Goal: Task Accomplishment & Management: Use online tool/utility

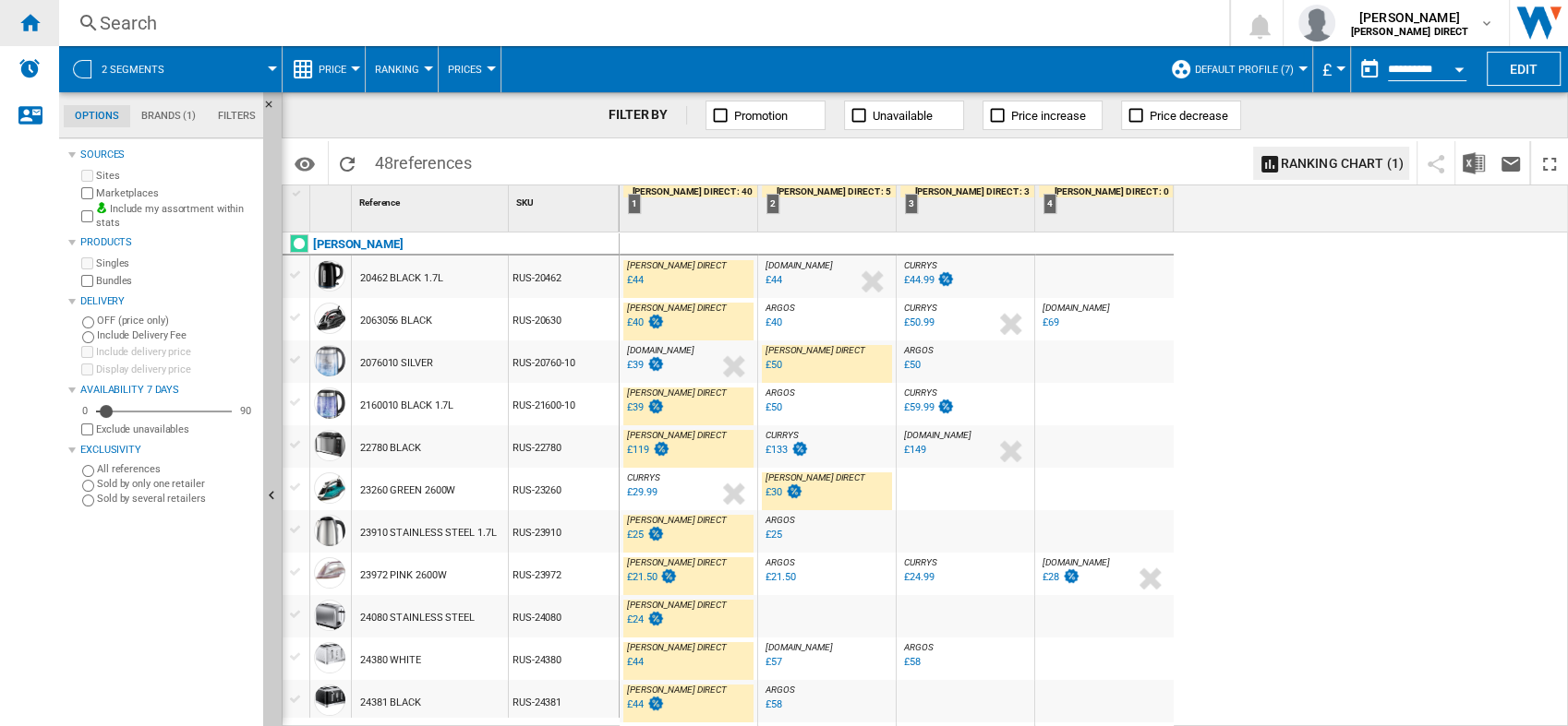
click at [37, 24] on ng-md-icon "Home" at bounding box center [29, 21] width 22 height 22
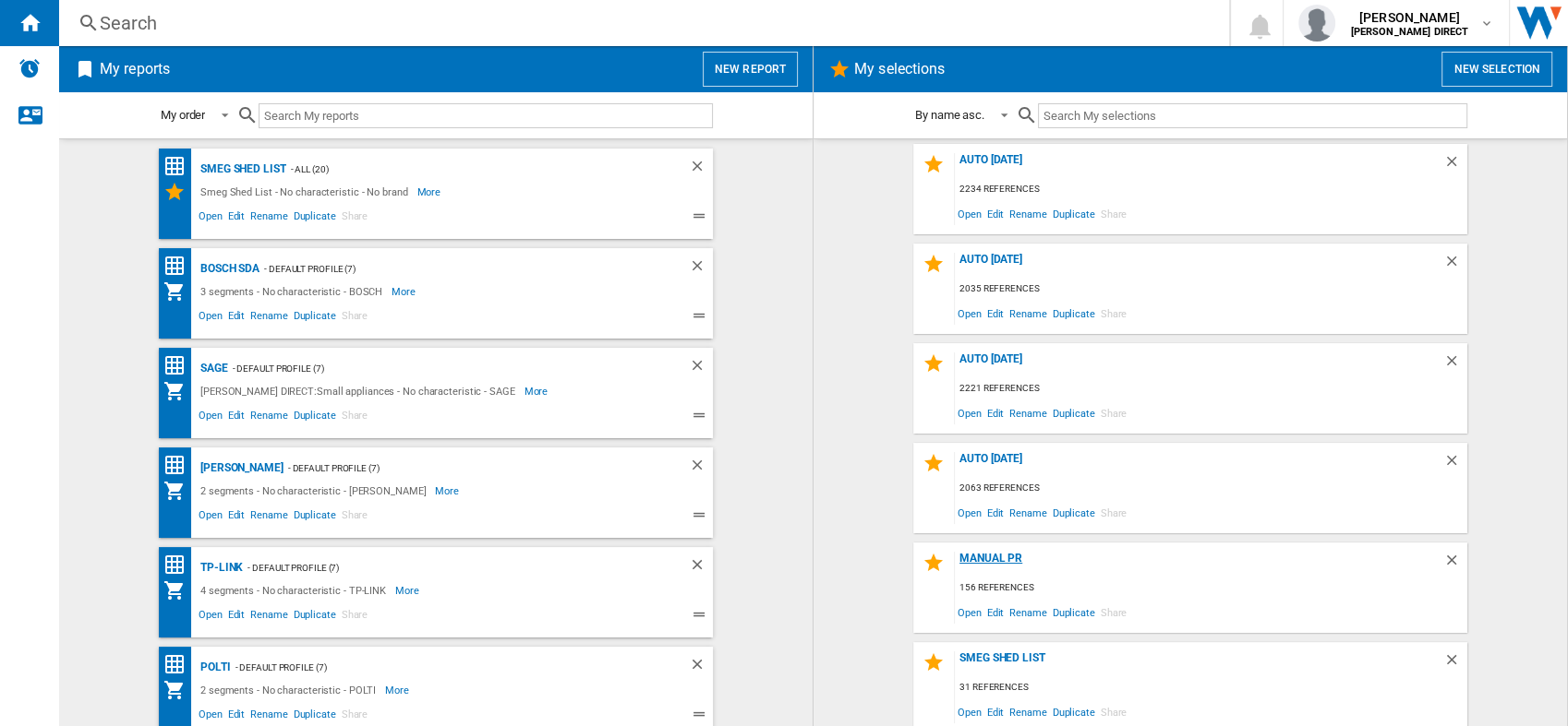
scroll to position [205, 0]
click at [997, 612] on div "Open Edit Rename Duplicate Share" at bounding box center [1211, 611] width 513 height 25
click at [991, 609] on span "Edit" at bounding box center [995, 611] width 23 height 25
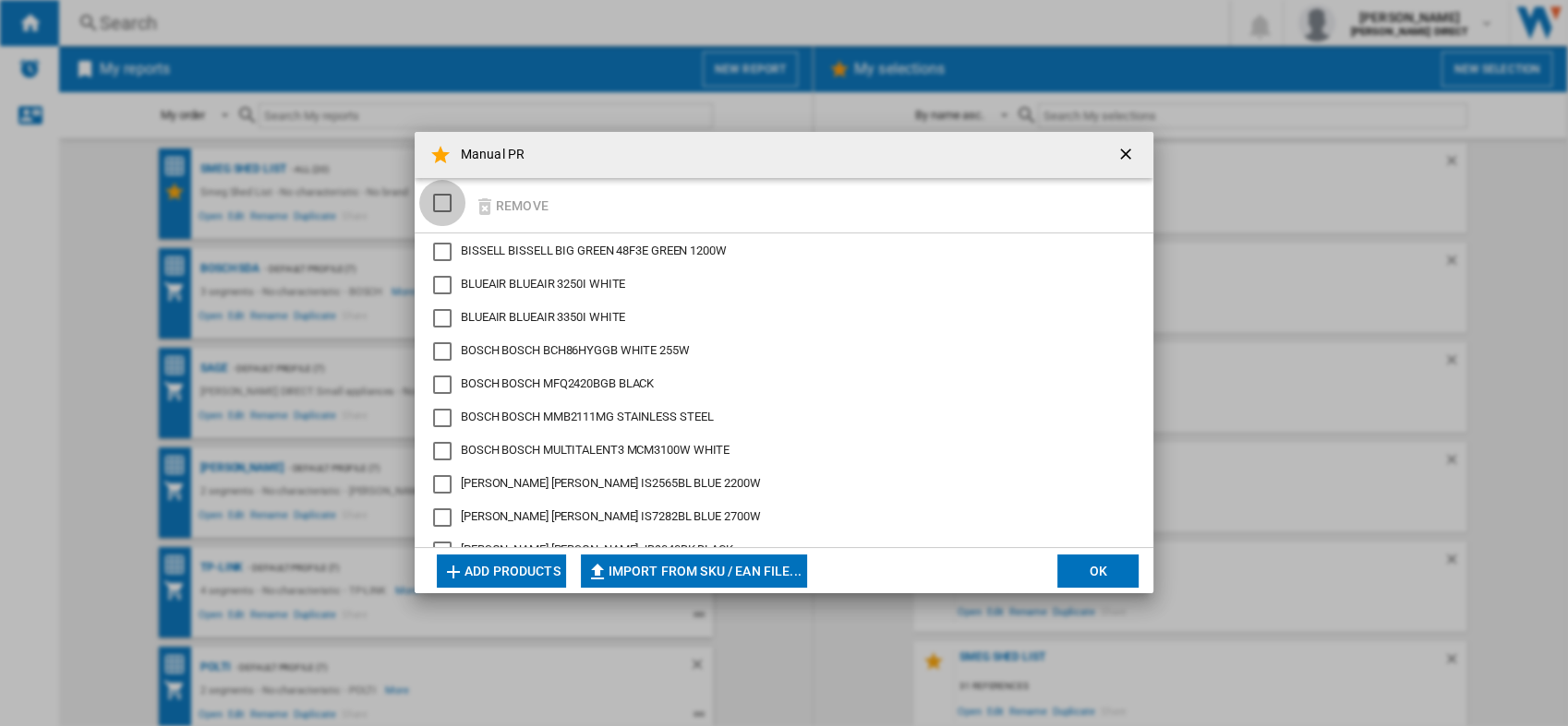
click at [443, 197] on div "SELECTIONS.EDITION_POPUP.SELECT_DESELECT" at bounding box center [442, 202] width 18 height 18
click at [490, 205] on ng-md-icon "button" at bounding box center [485, 206] width 22 height 22
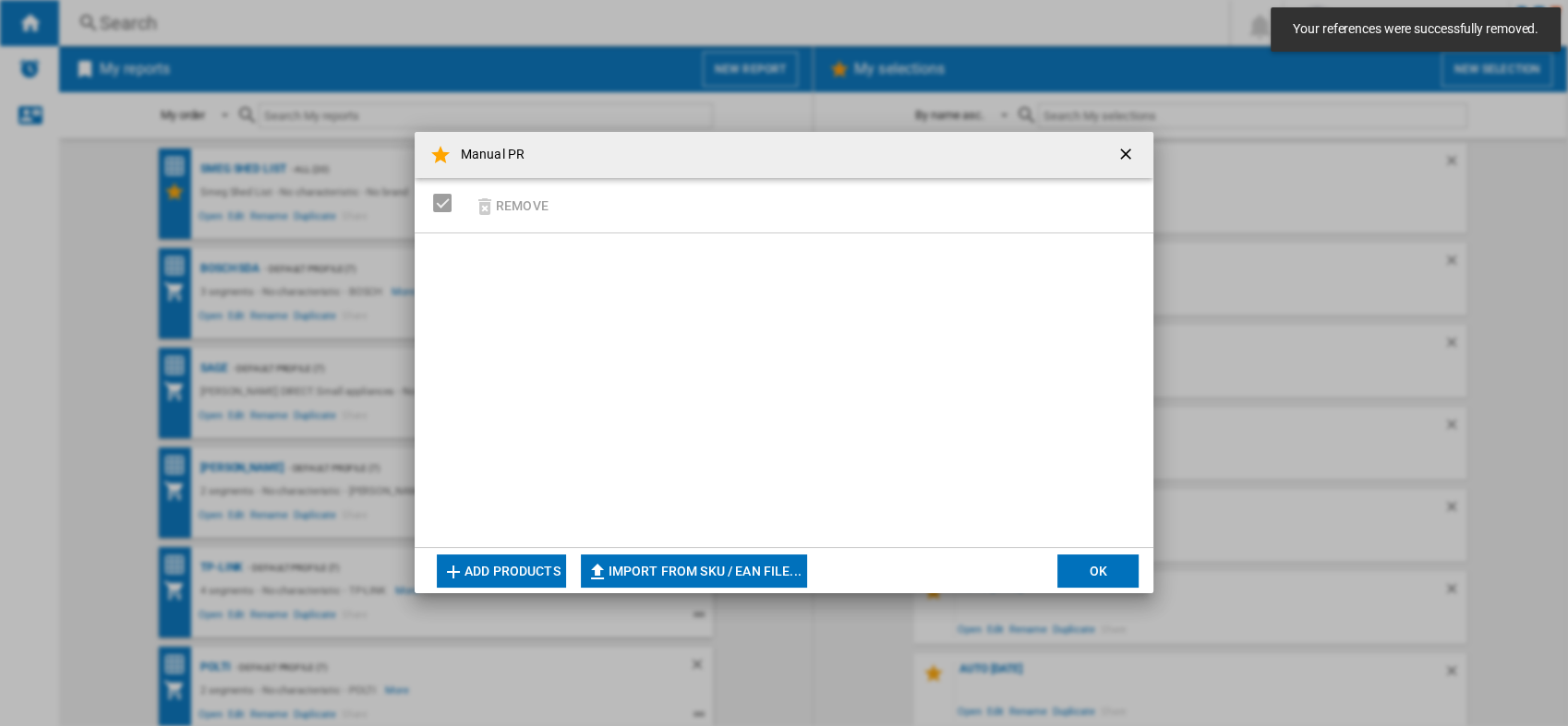
scroll to position [211, 0]
click at [733, 569] on button "Import from SKU / EAN file..." at bounding box center [694, 571] width 226 height 33
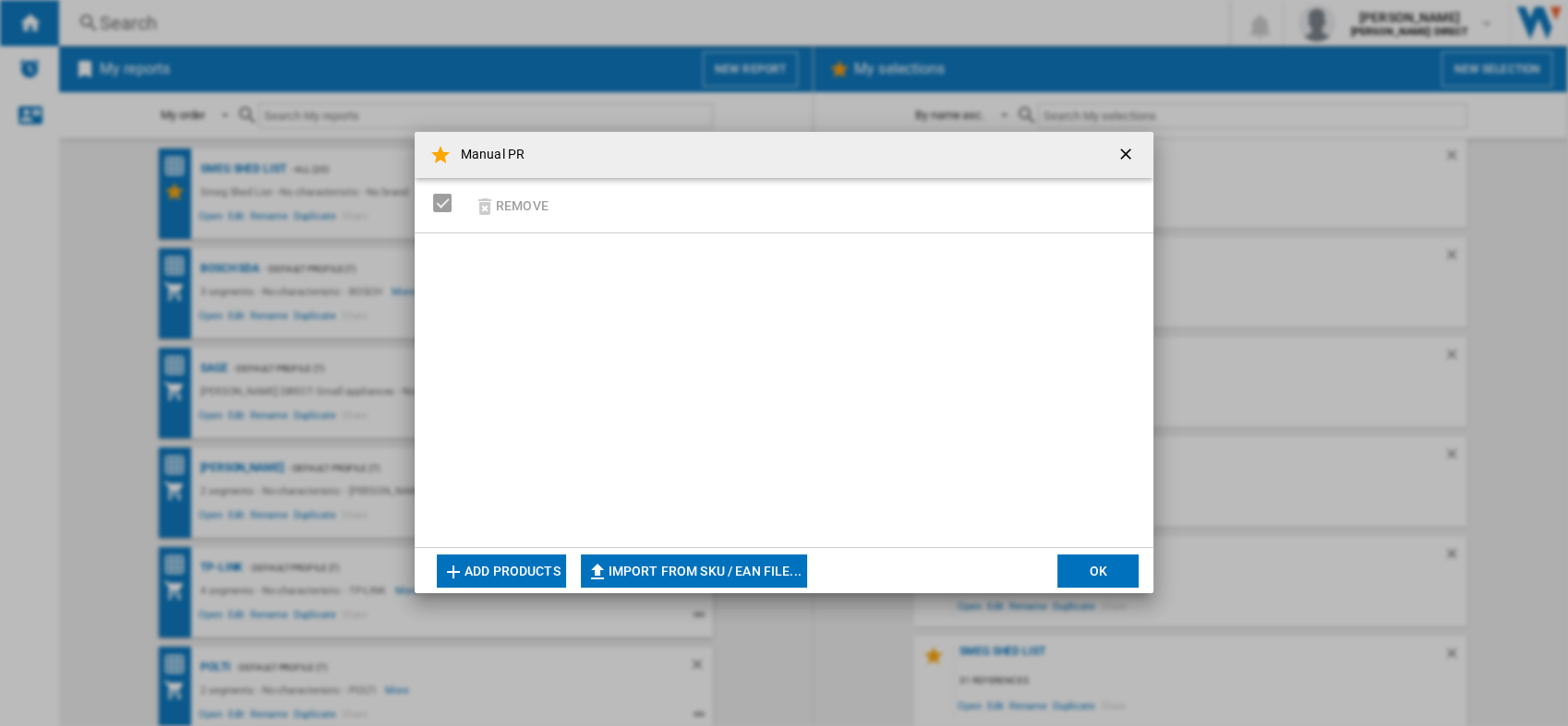
type input "**********"
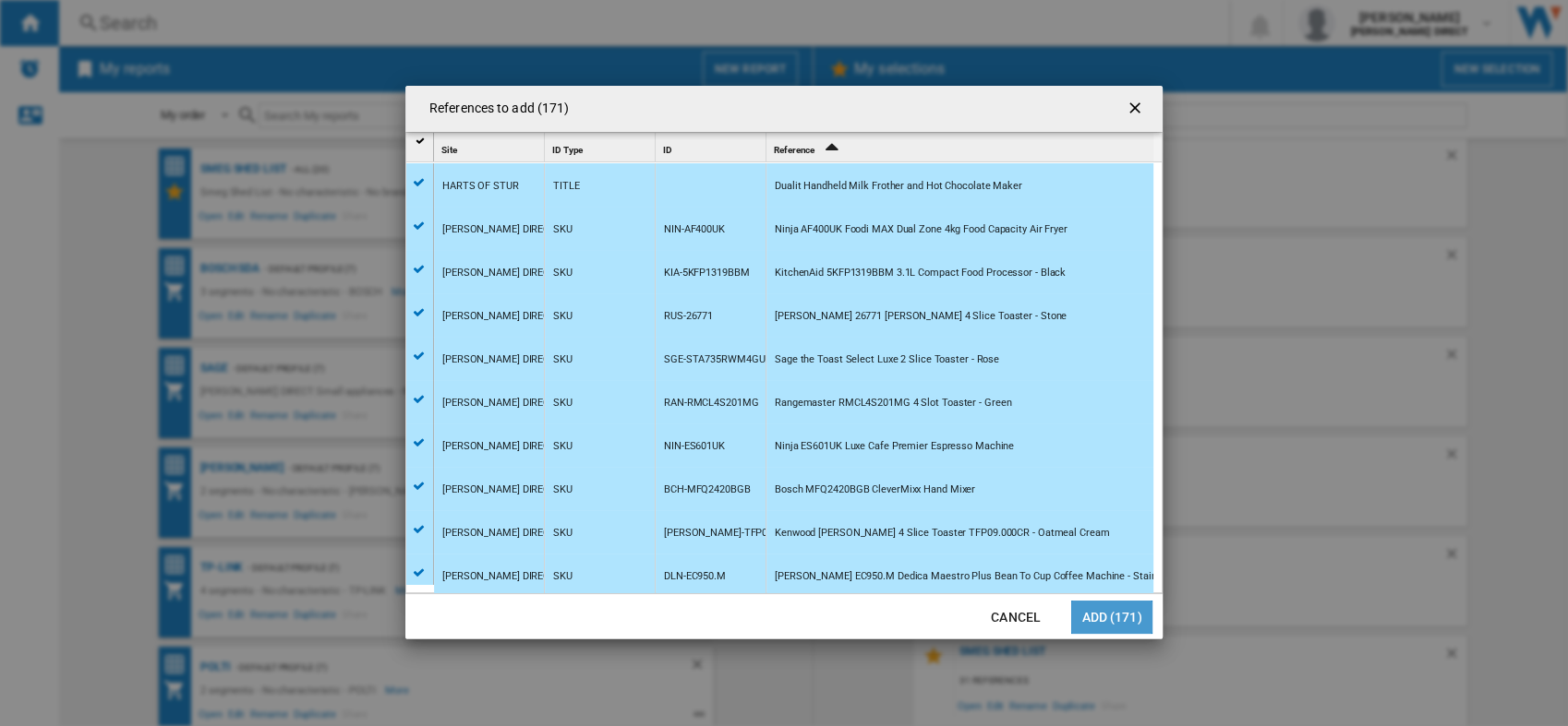
click at [1101, 609] on button "Add (171)" at bounding box center [1111, 617] width 81 height 33
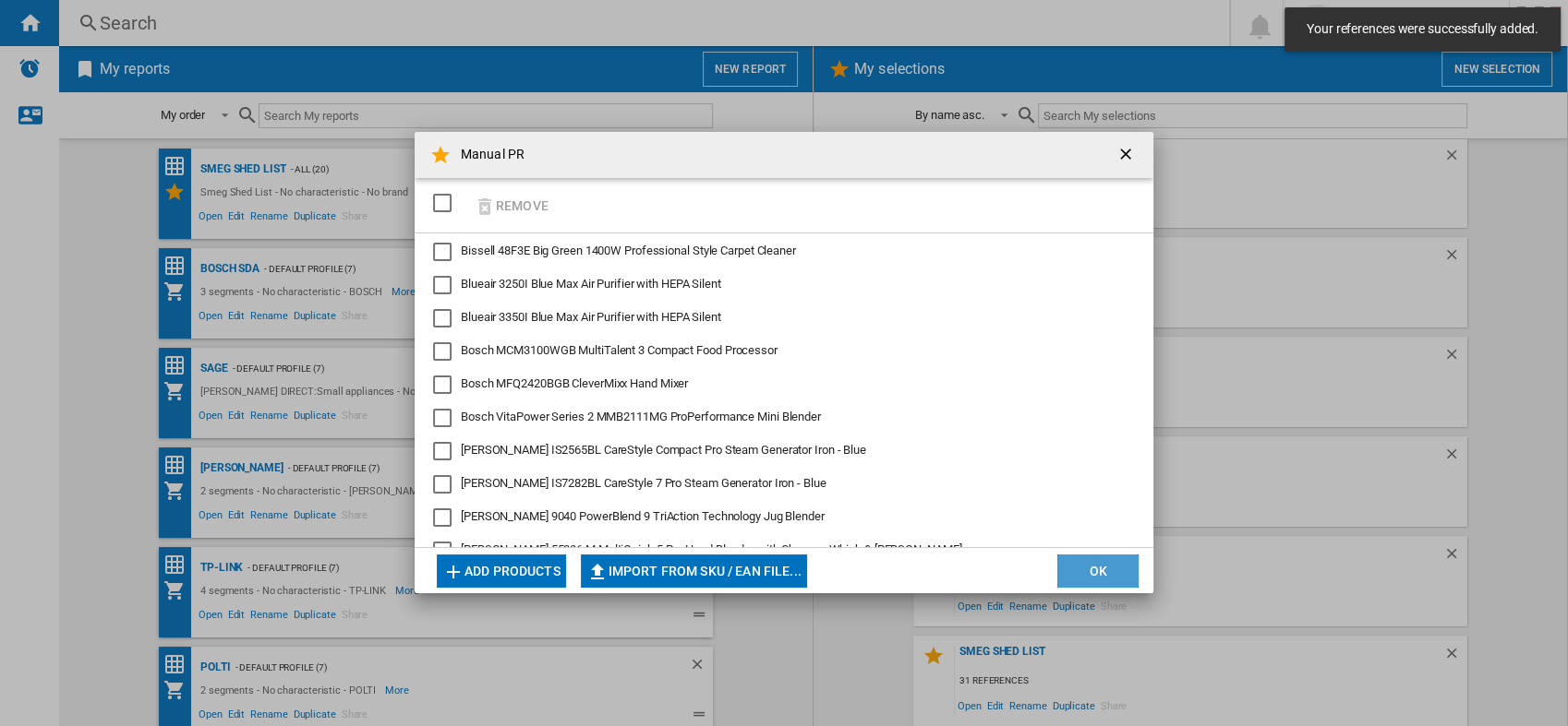
click at [1091, 577] on button "OK" at bounding box center [1098, 571] width 81 height 33
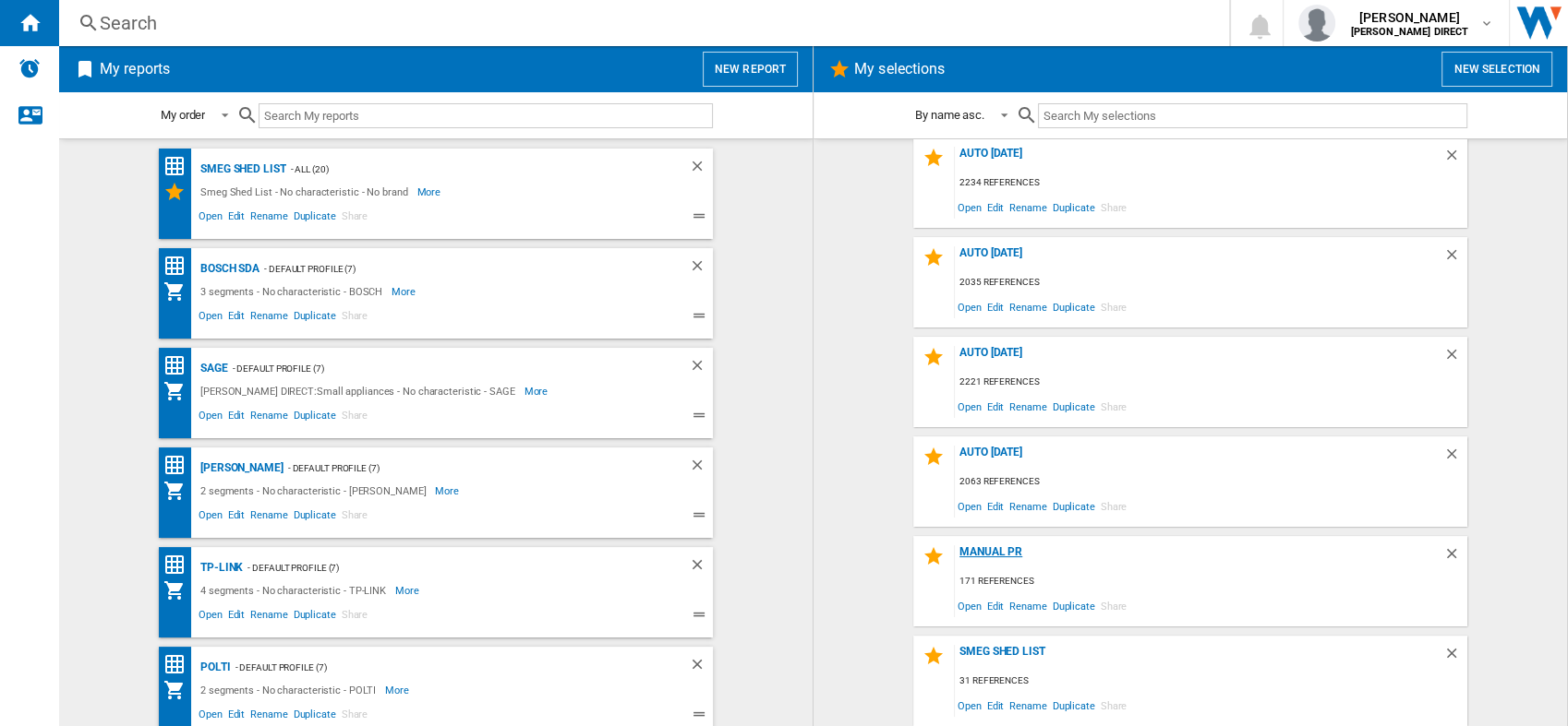
click at [998, 552] on div "Manual PR" at bounding box center [1198, 558] width 488 height 25
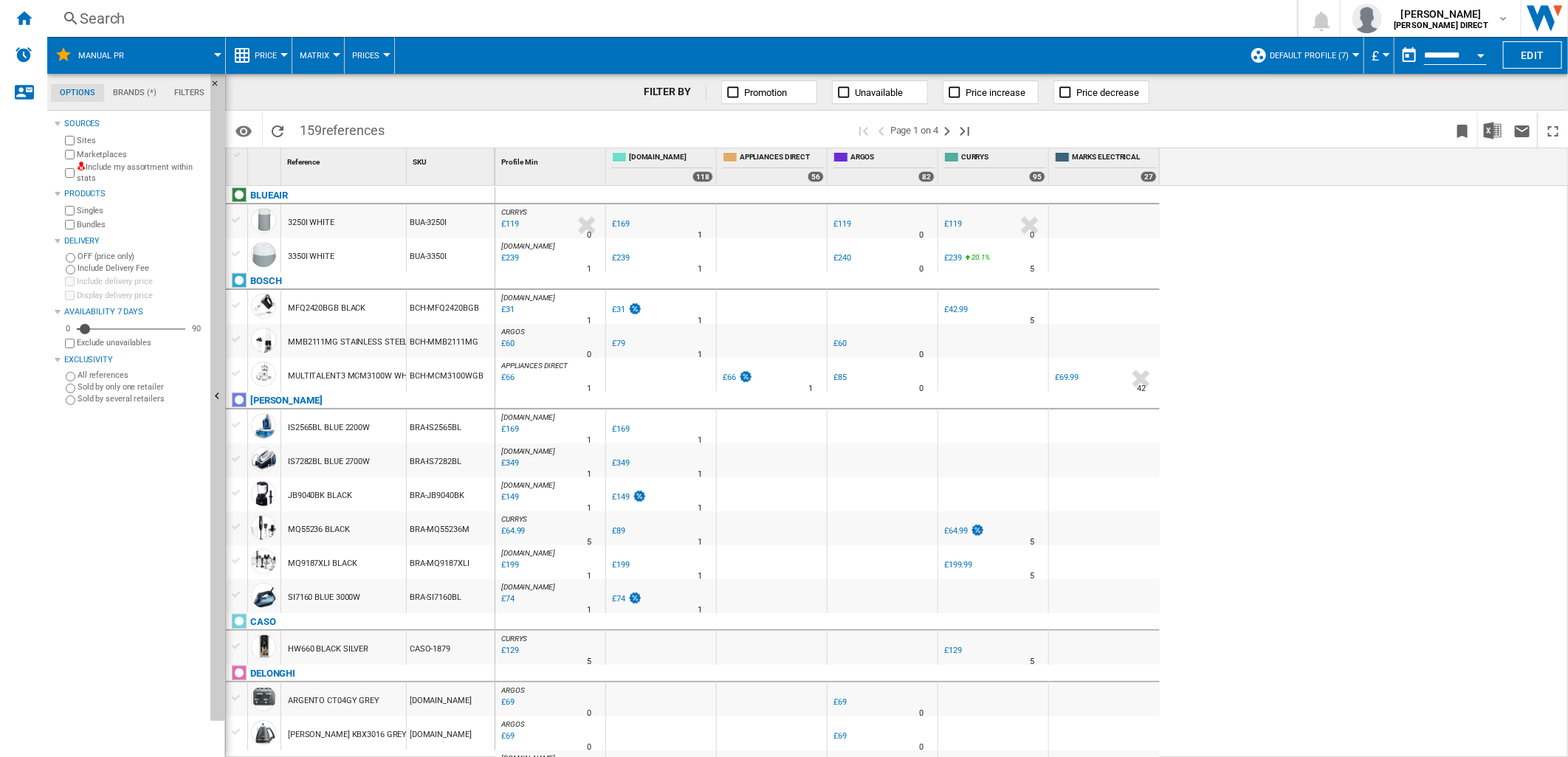
click at [300, 67] on button "Matrix" at bounding box center [319, 56] width 37 height 37
click at [327, 128] on span "Ranking" at bounding box center [324, 127] width 40 height 13
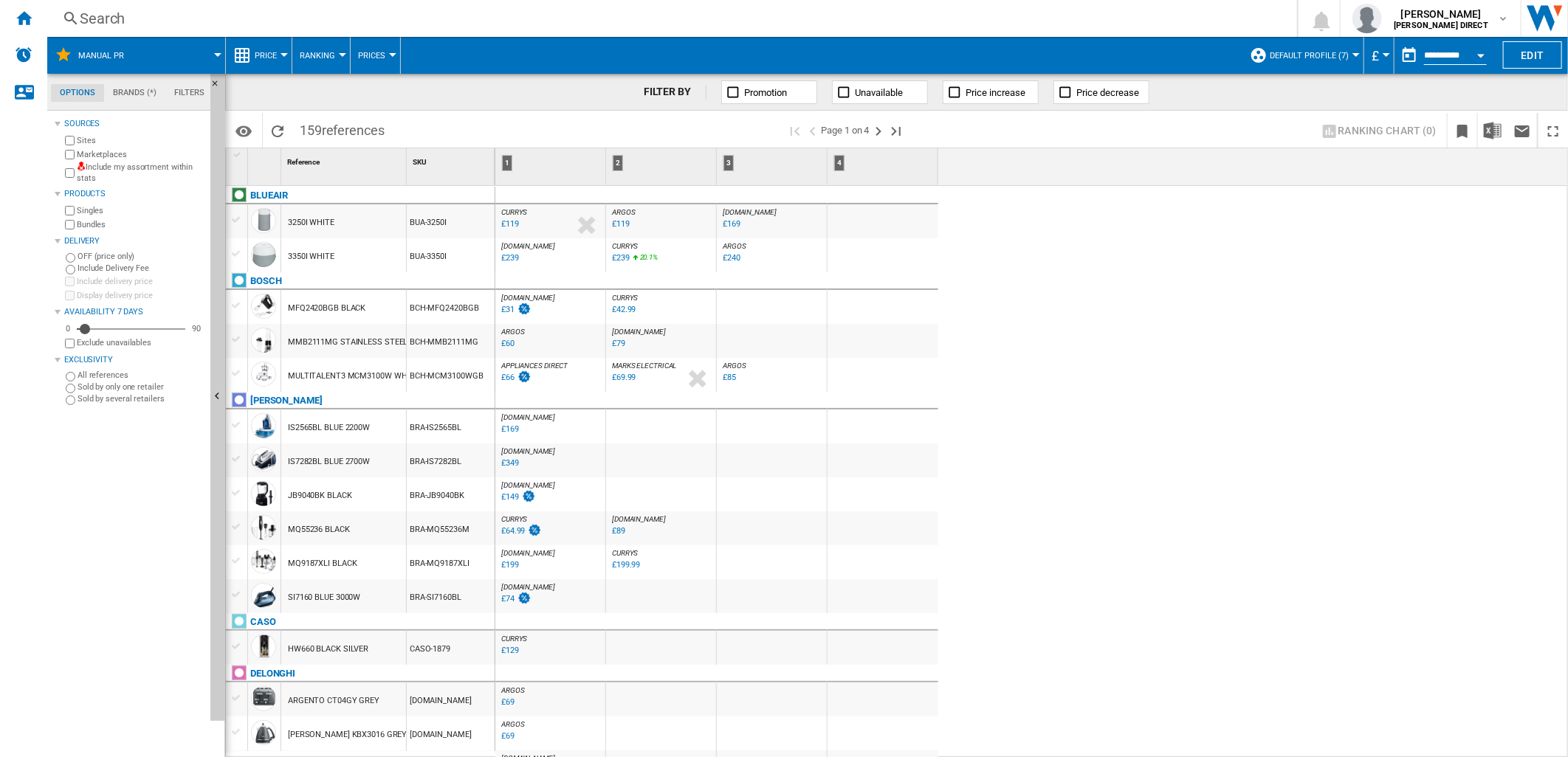
click at [322, 57] on span "Ranking" at bounding box center [318, 56] width 36 height 9
click at [329, 128] on span "Ranking" at bounding box center [324, 127] width 40 height 13
click at [96, 165] on label "Include my assortment within stats" at bounding box center [140, 173] width 128 height 23
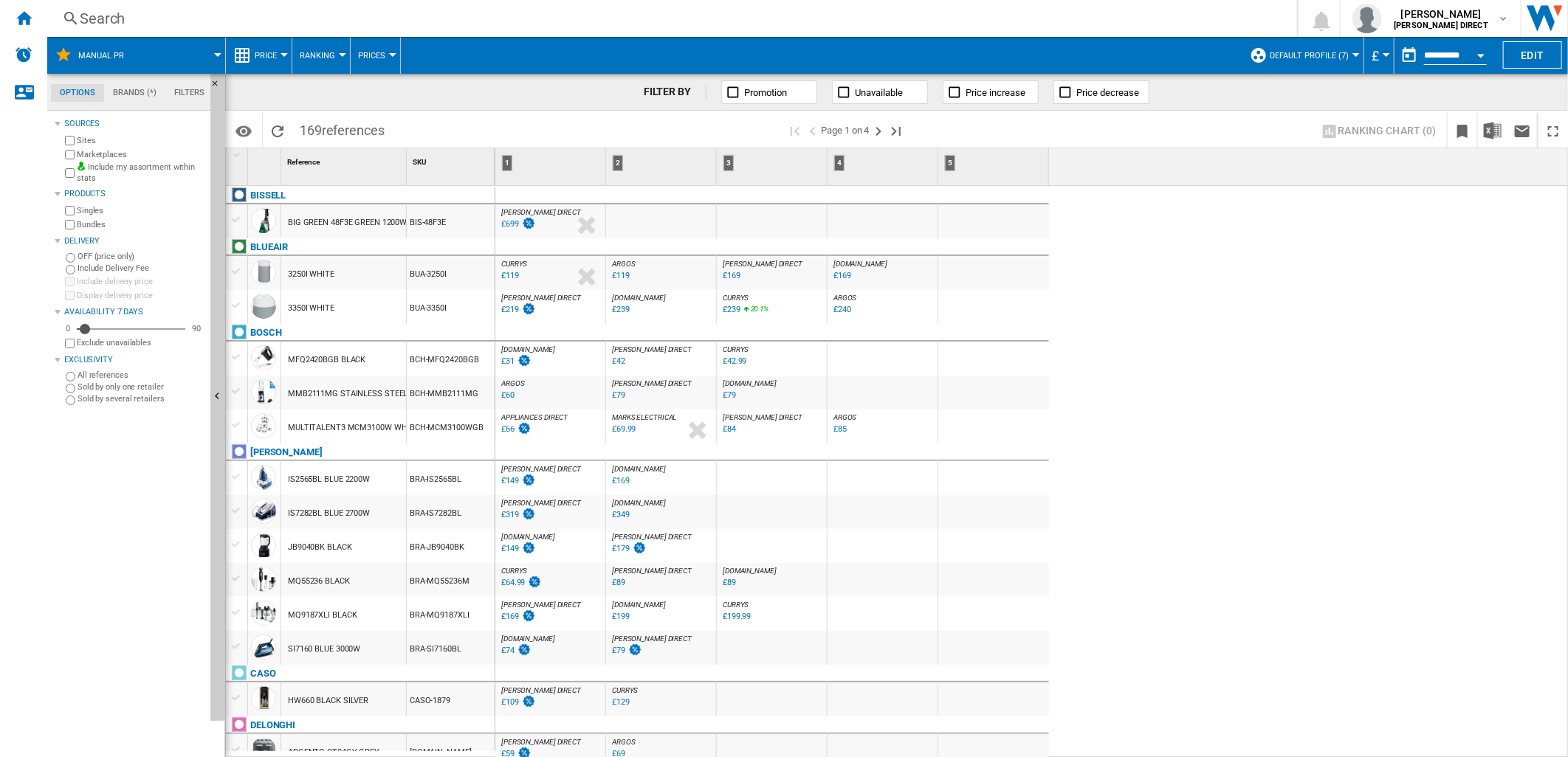
click at [1303, 56] on span "Default profile (7)" at bounding box center [1310, 56] width 79 height 9
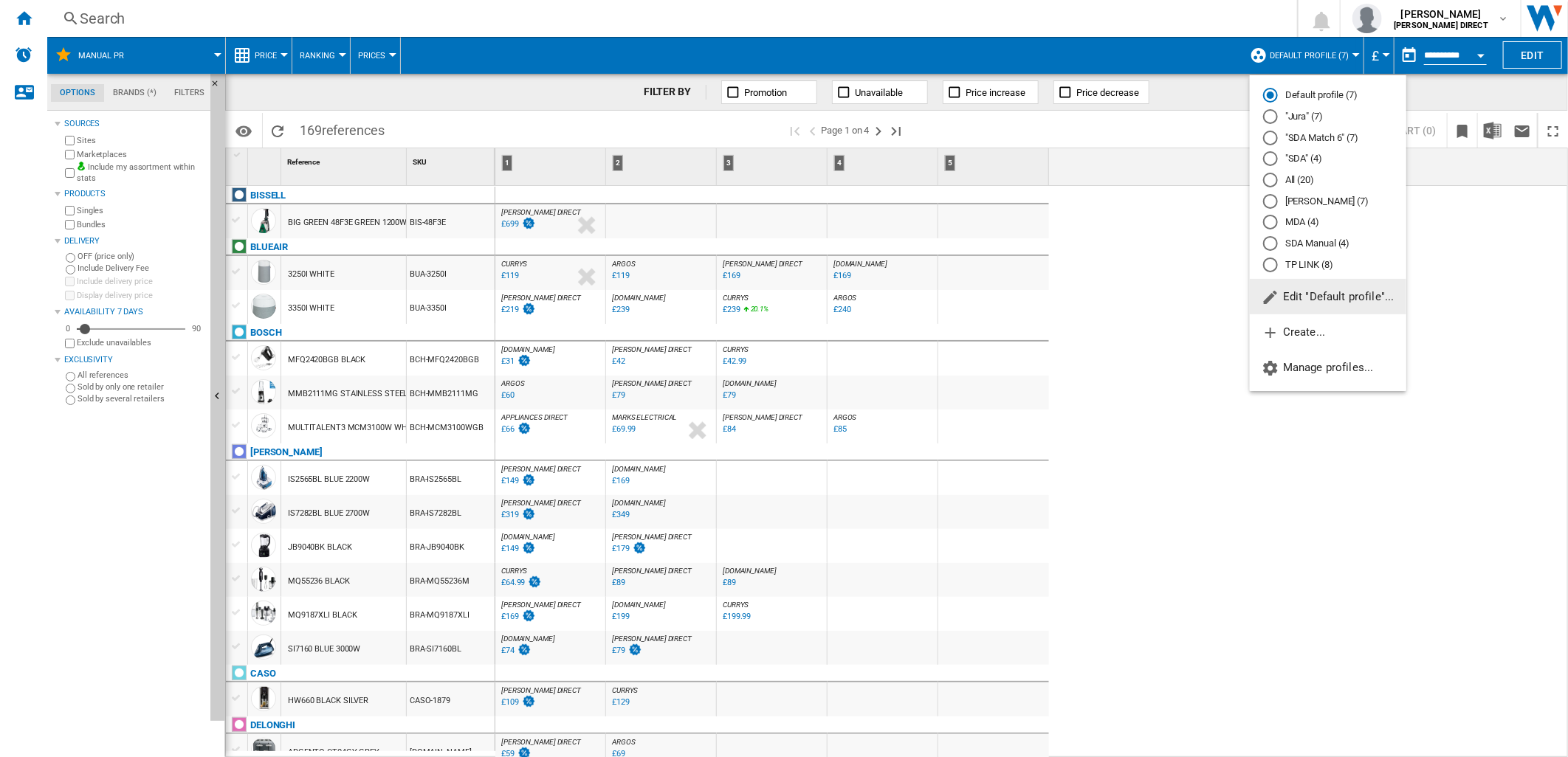
click at [555, 219] on md-backdrop at bounding box center [784, 378] width 1568 height 757
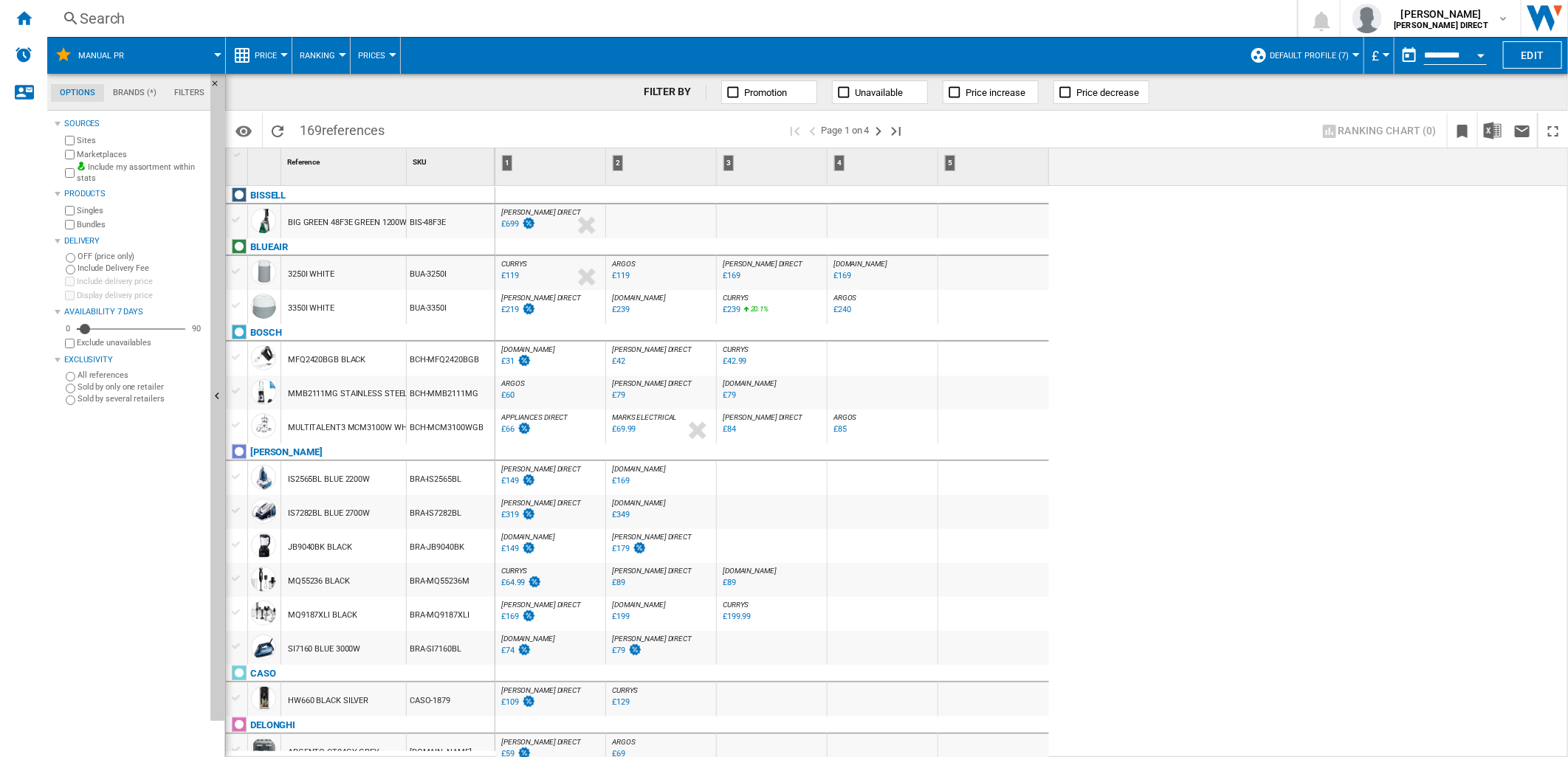
click at [555, 220] on div "[PERSON_NAME] DIRECT : [PERSON_NAME] DIRECT 0.0 % £699 % N/A [PERSON_NAME] DIRE…" at bounding box center [550, 225] width 104 height 34
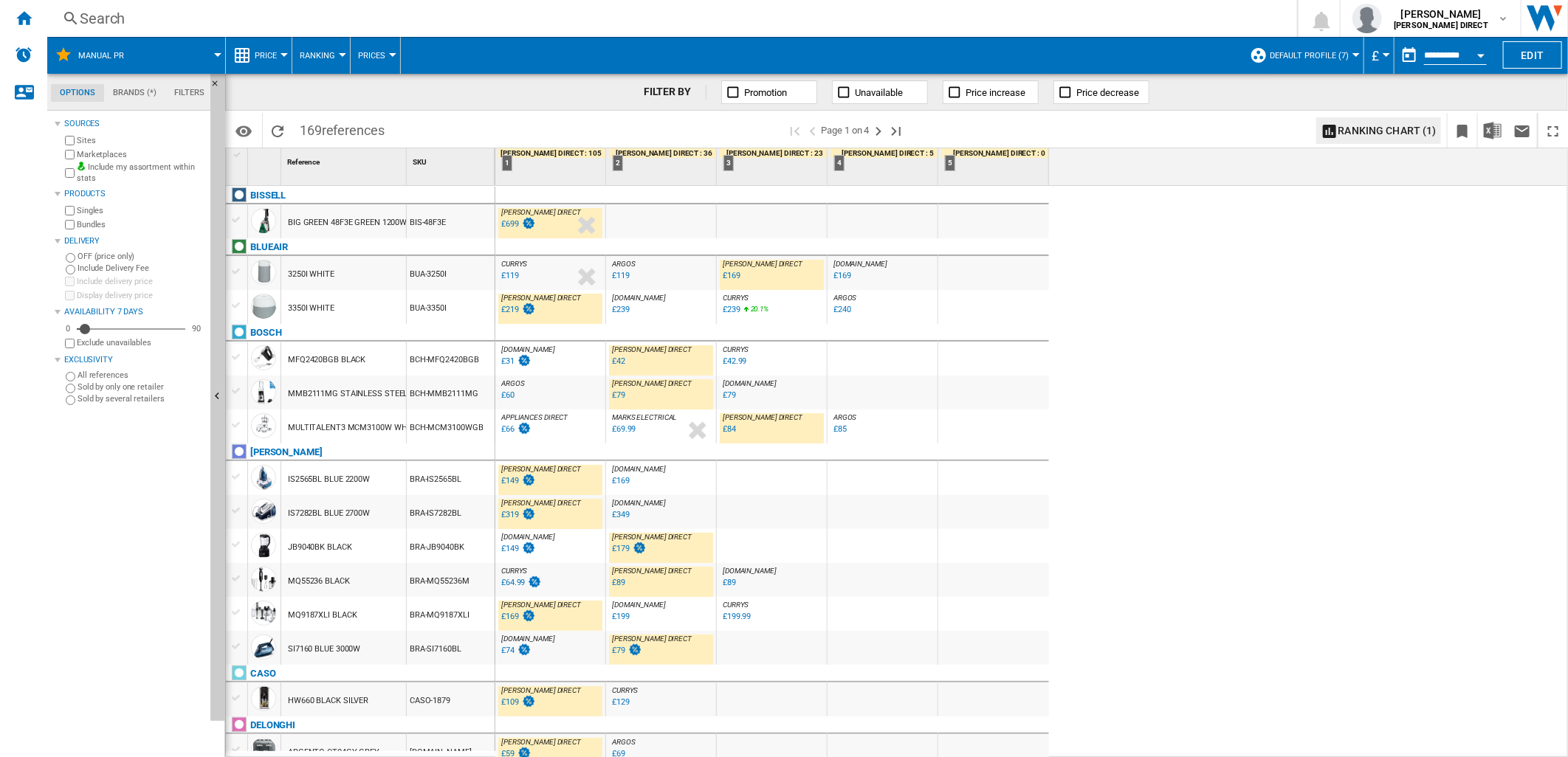
scroll to position [164, 0]
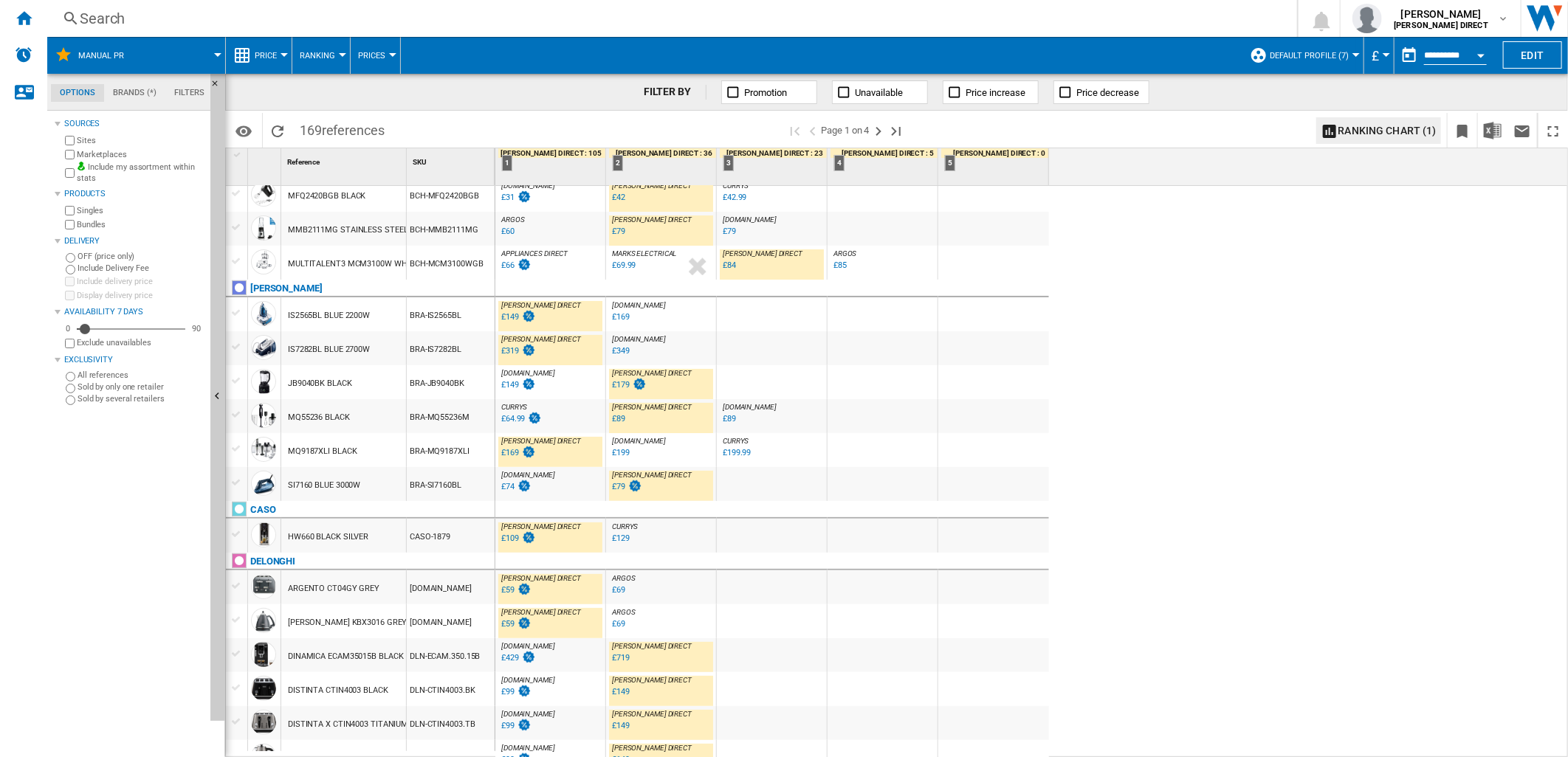
click at [511, 319] on div "£149" at bounding box center [510, 317] width 18 height 9
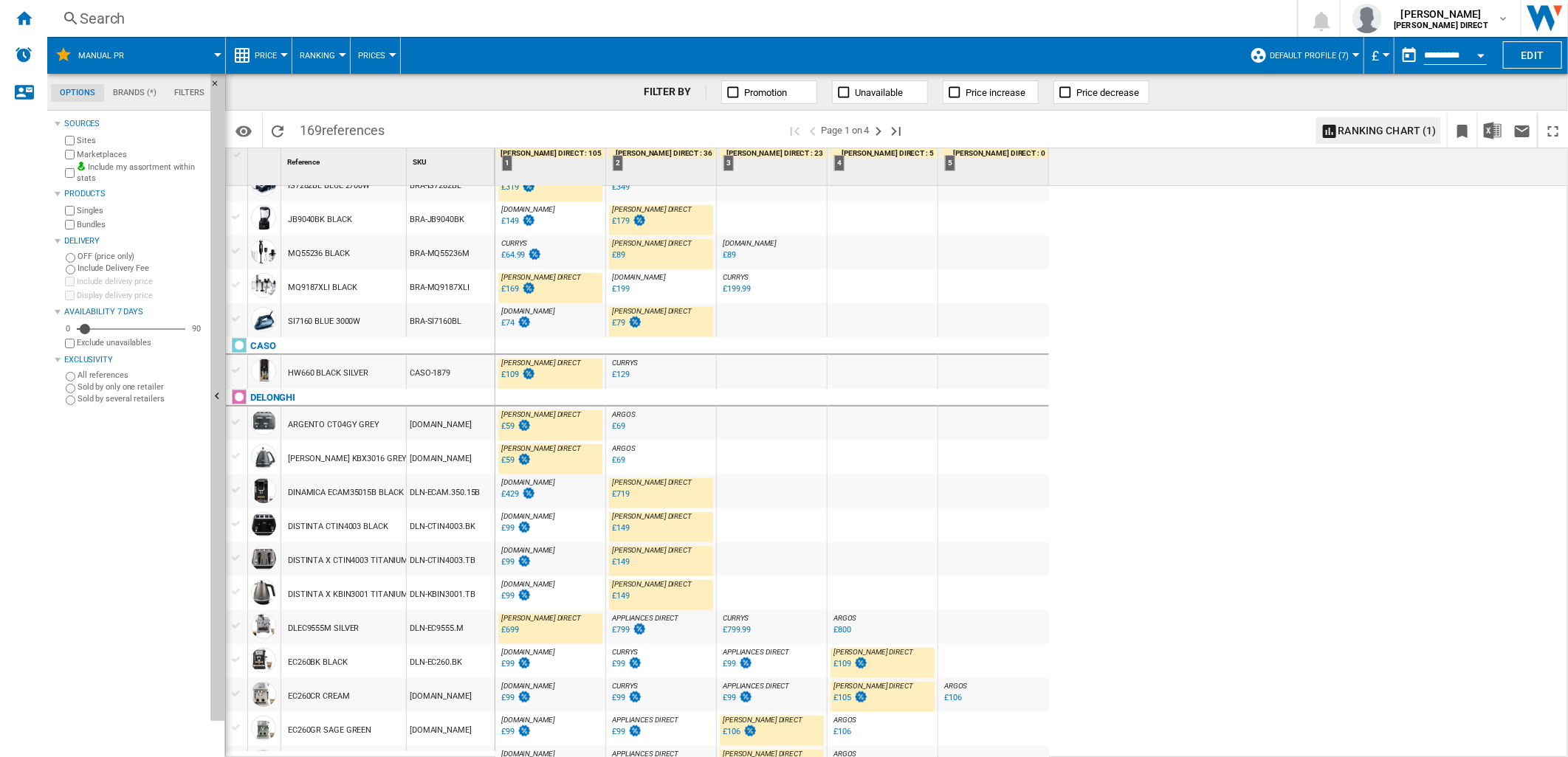
scroll to position [82, 0]
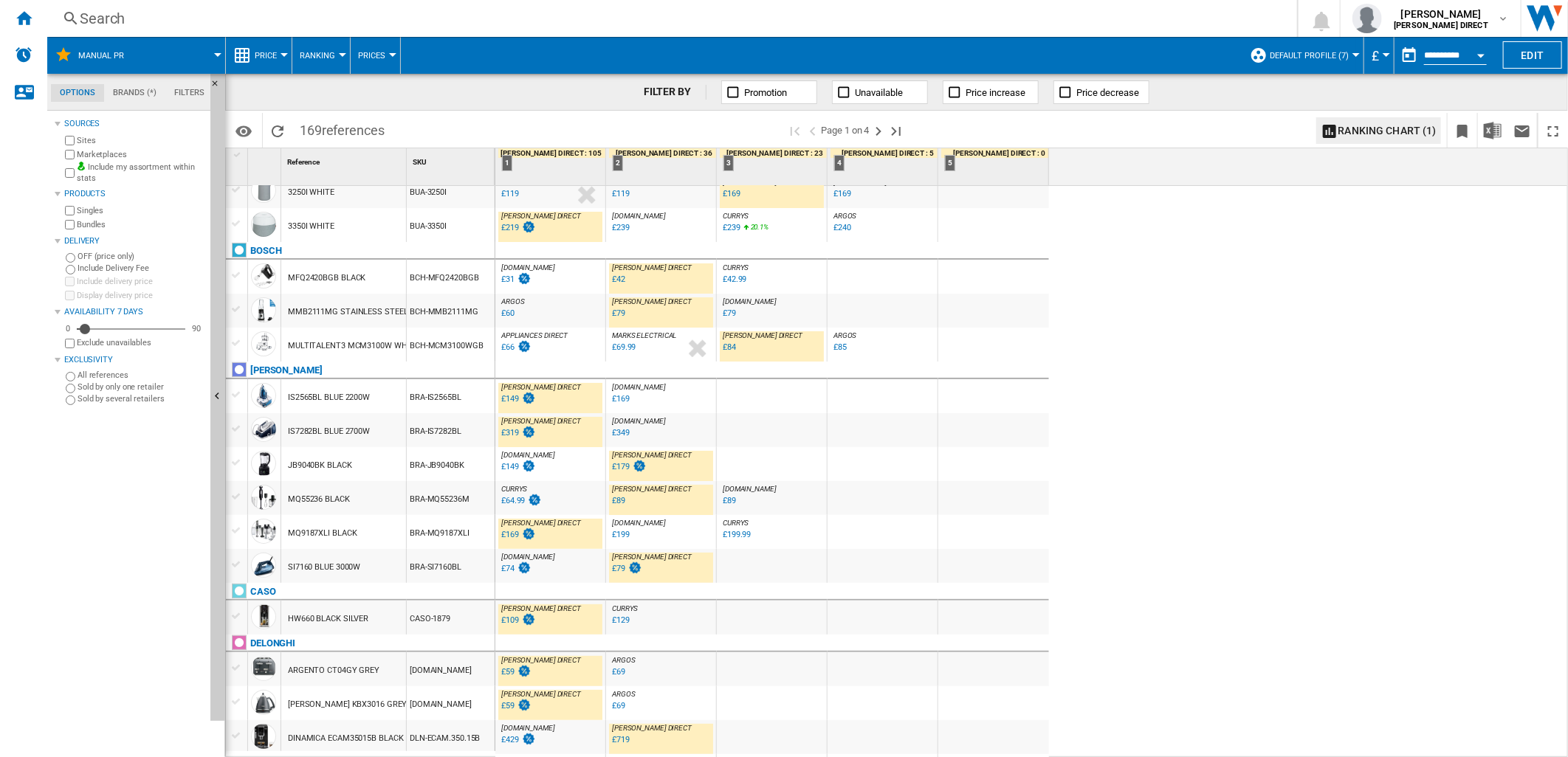
click at [507, 436] on div "£319" at bounding box center [510, 433] width 18 height 9
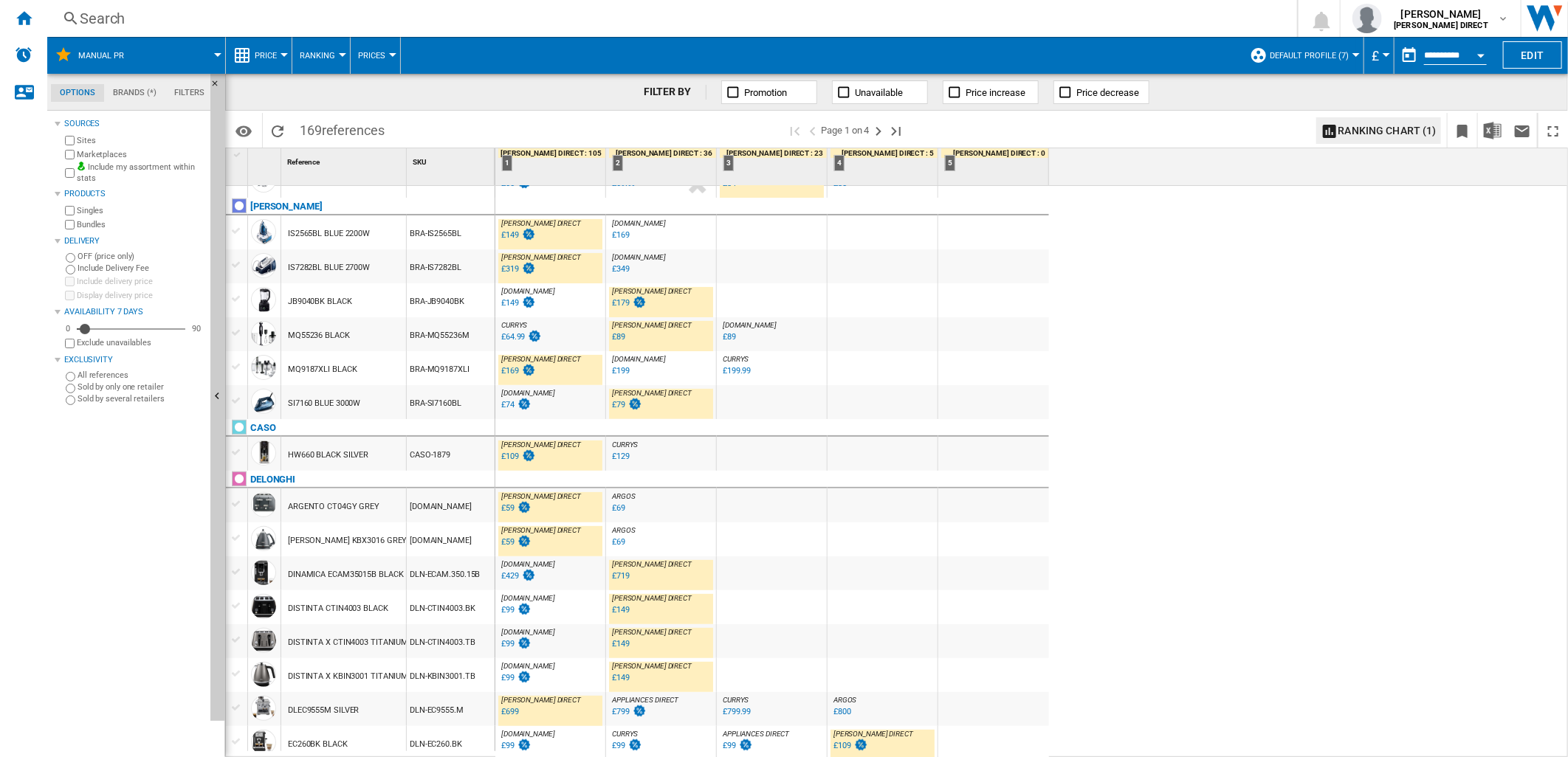
click at [613, 407] on div "£79" at bounding box center [618, 404] width 13 height 9
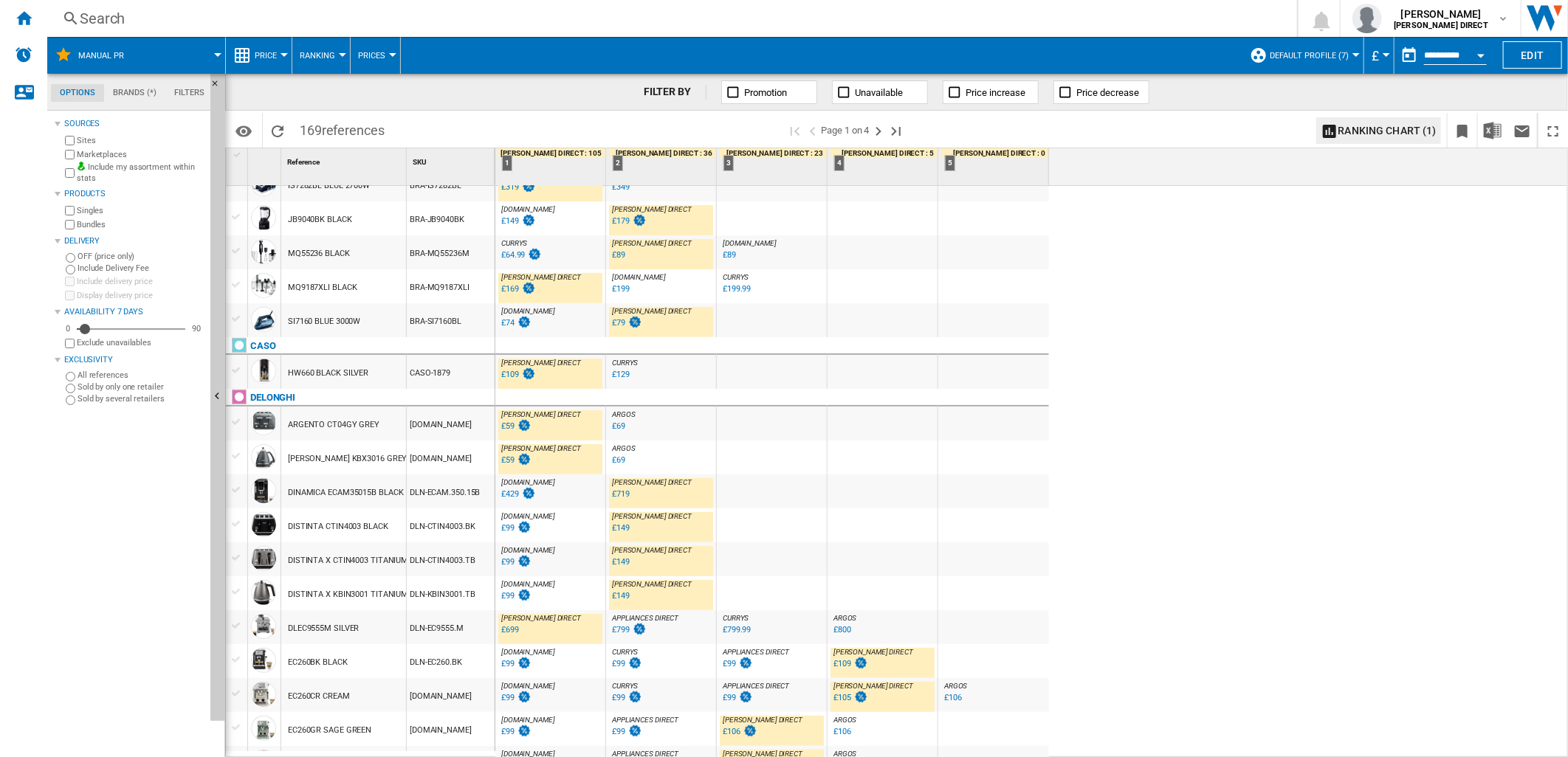
click at [511, 428] on div "£59" at bounding box center [507, 426] width 13 height 9
click at [511, 462] on div "£59" at bounding box center [507, 460] width 13 height 9
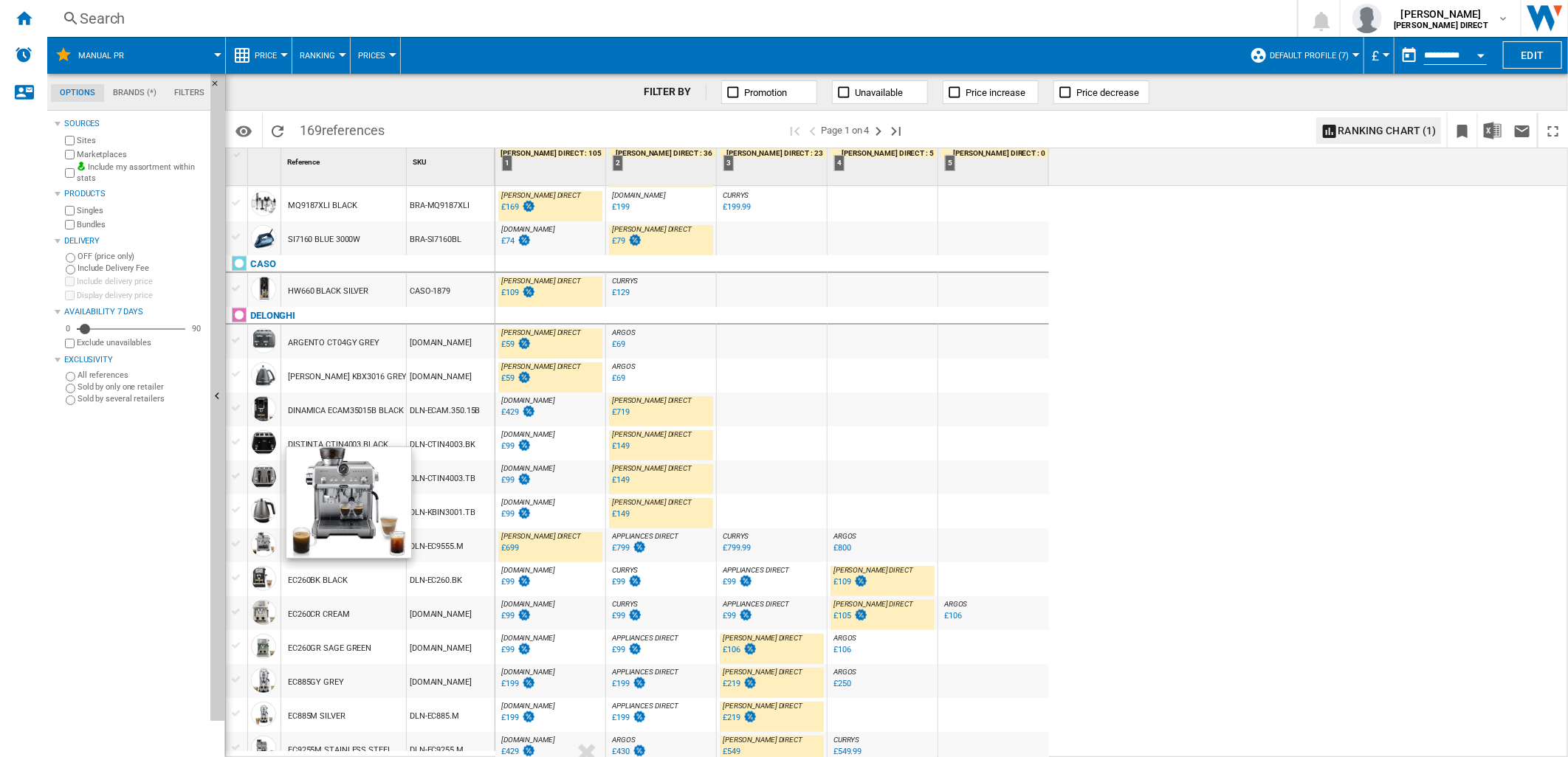
scroll to position [492, 0]
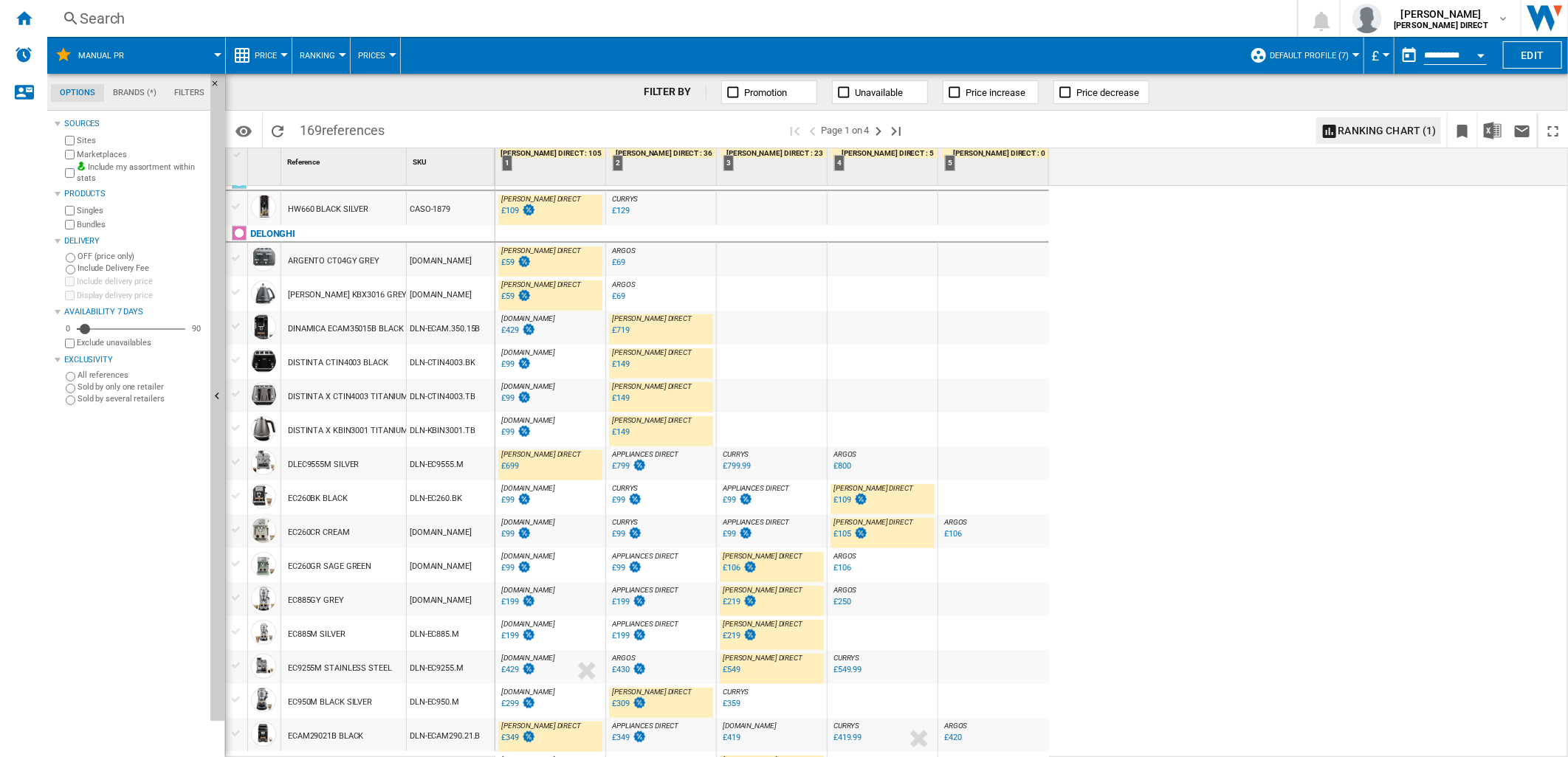
click at [505, 465] on div "£699" at bounding box center [510, 466] width 18 height 9
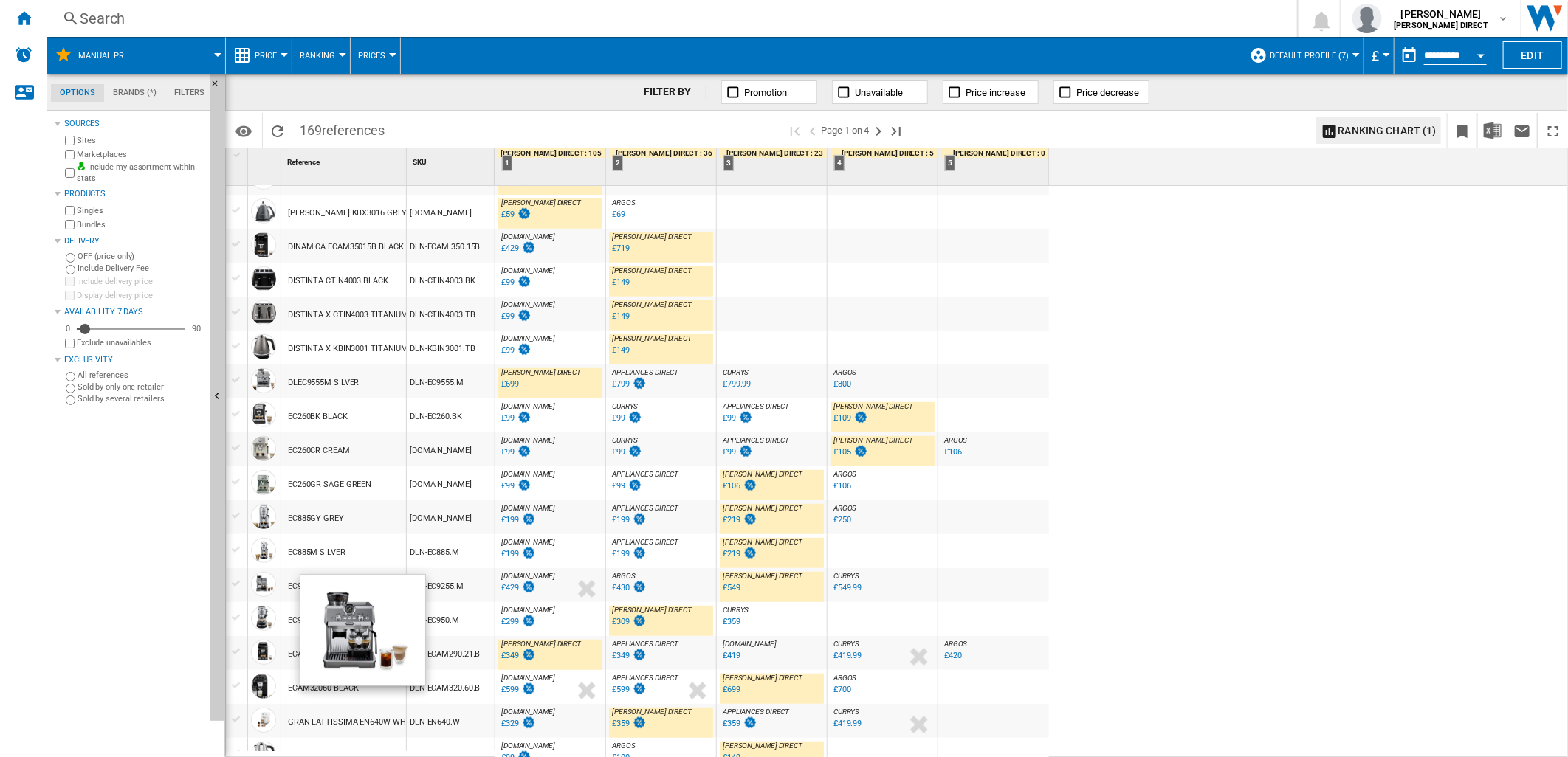
scroll to position [656, 0]
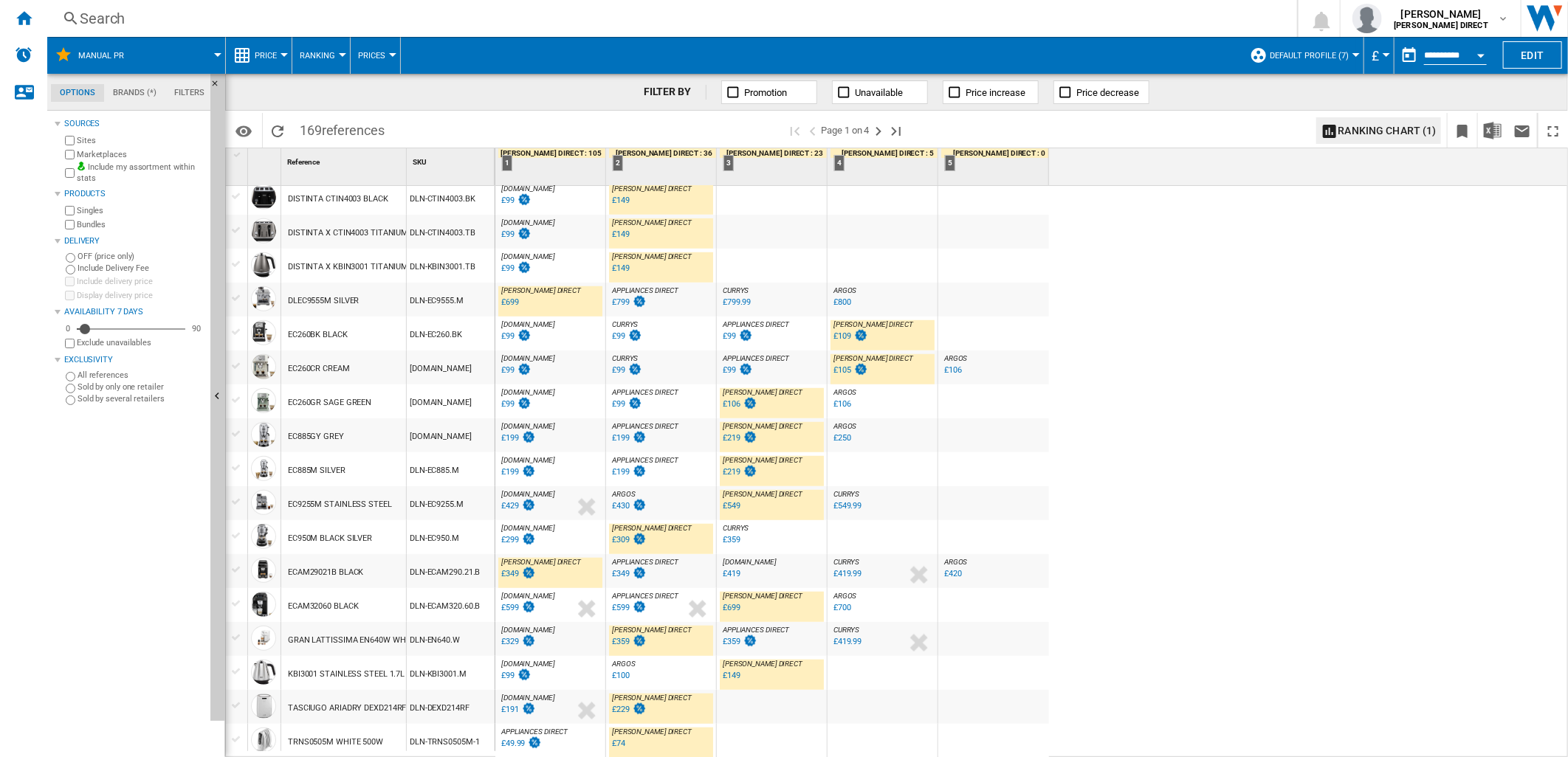
click at [848, 335] on div "£109" at bounding box center [842, 336] width 18 height 9
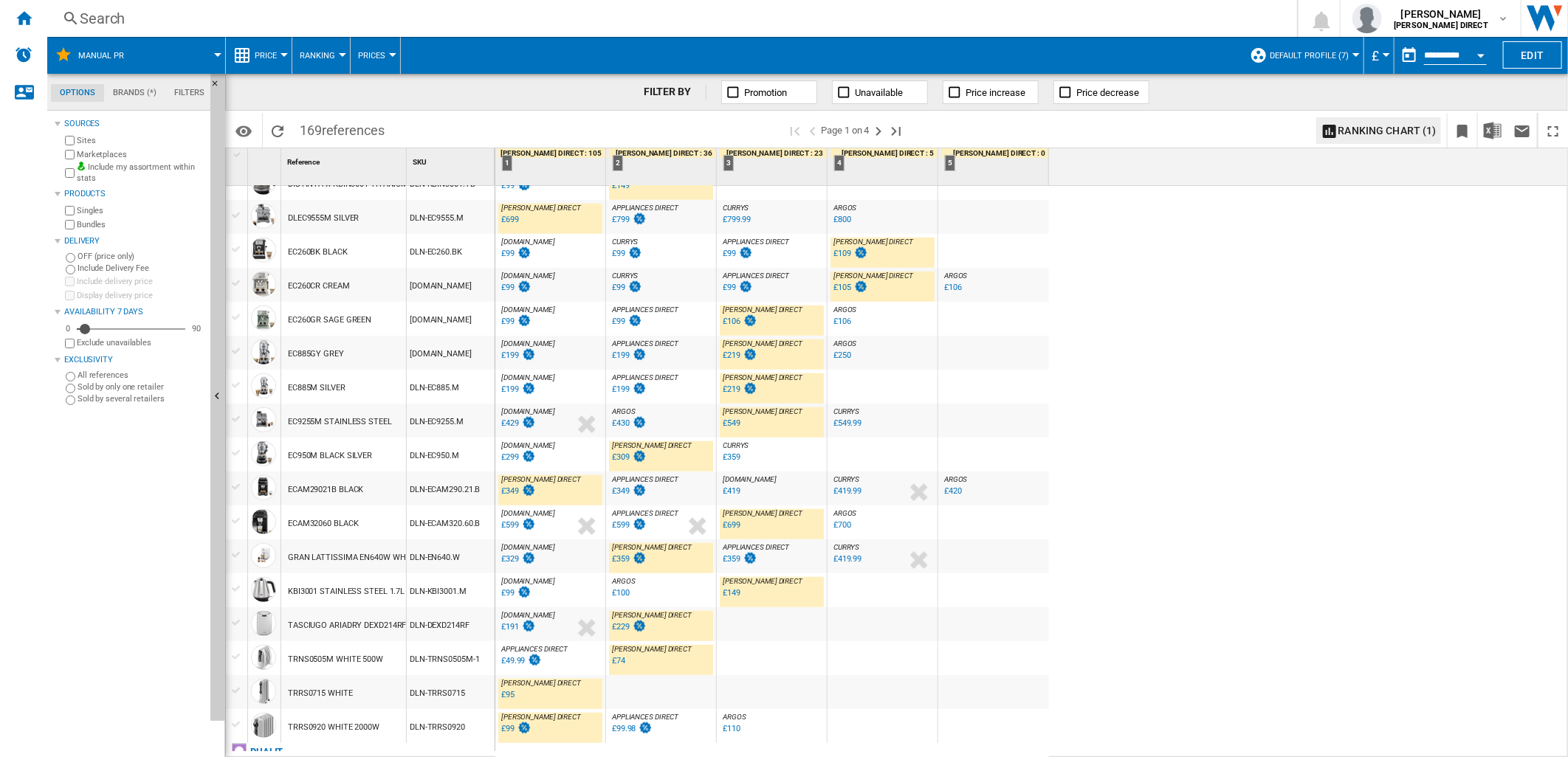
click at [731, 355] on div "£219" at bounding box center [731, 355] width 18 height 9
click at [627, 461] on div "£309" at bounding box center [620, 457] width 18 height 9
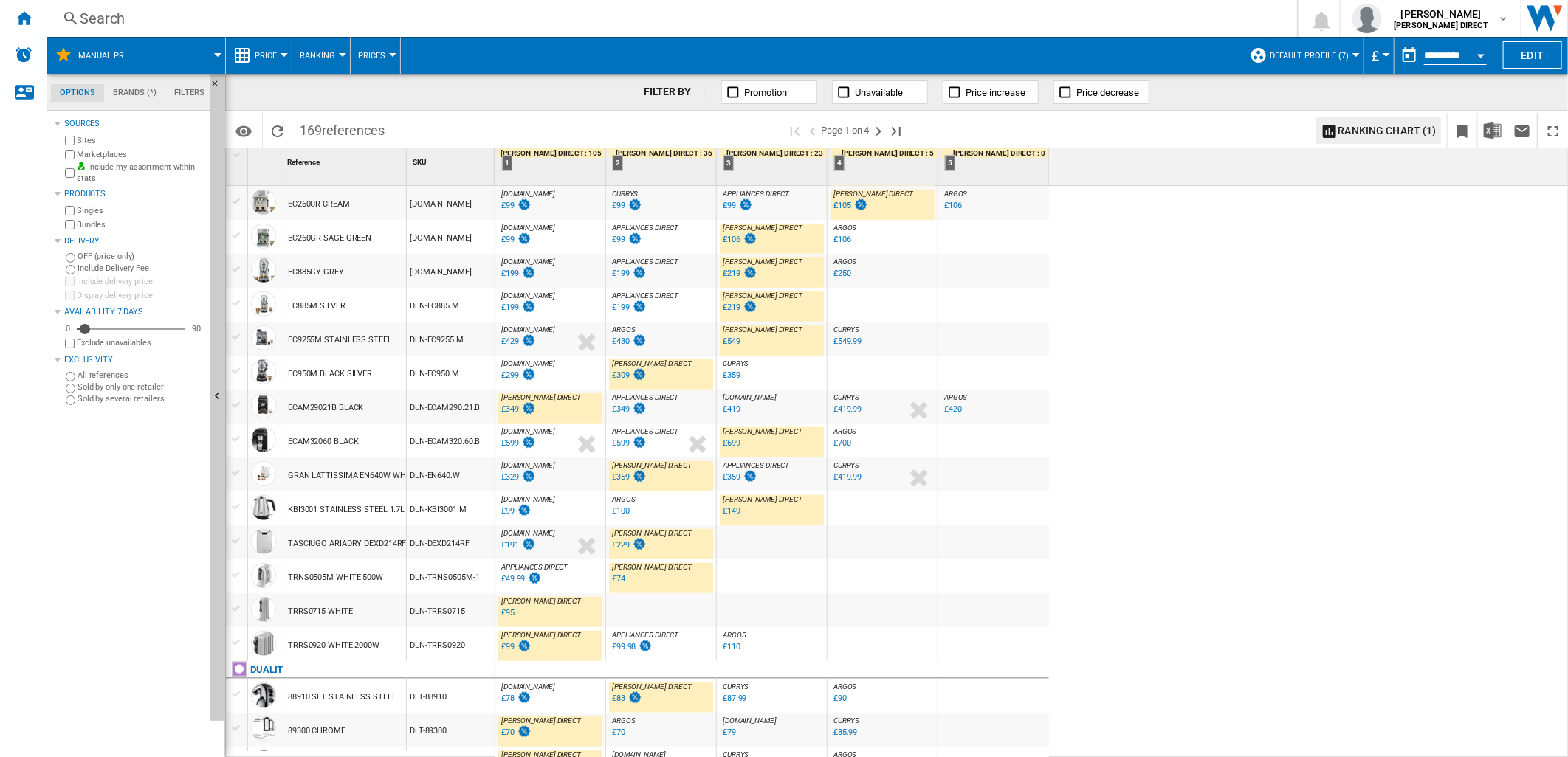
click at [731, 446] on div "£699" at bounding box center [731, 443] width 18 height 9
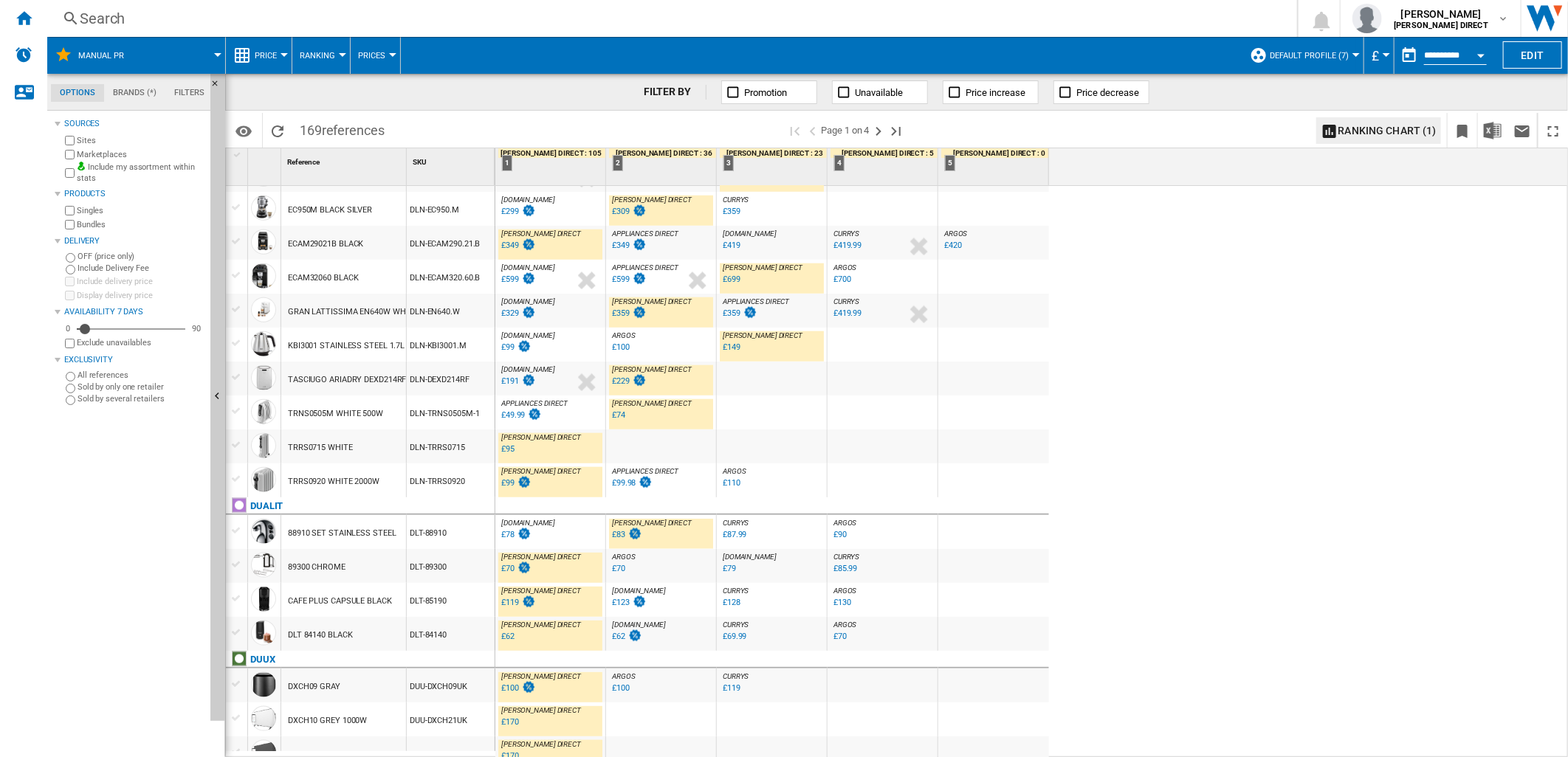
scroll to position [1147, 0]
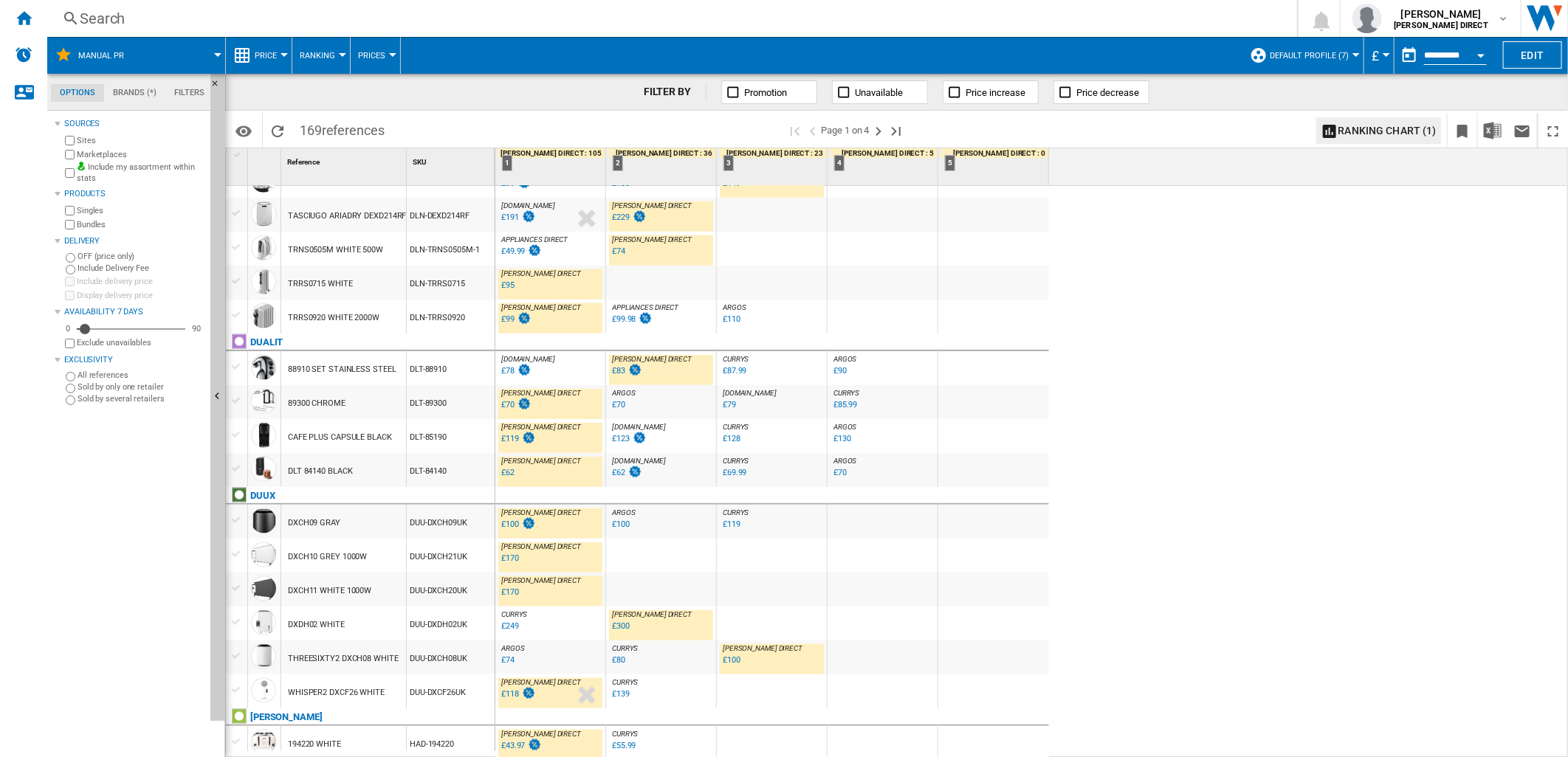
click at [512, 407] on div "£70" at bounding box center [507, 404] width 13 height 9
click at [512, 438] on div "£119" at bounding box center [510, 438] width 18 height 9
click at [511, 476] on div "£62" at bounding box center [507, 472] width 13 height 9
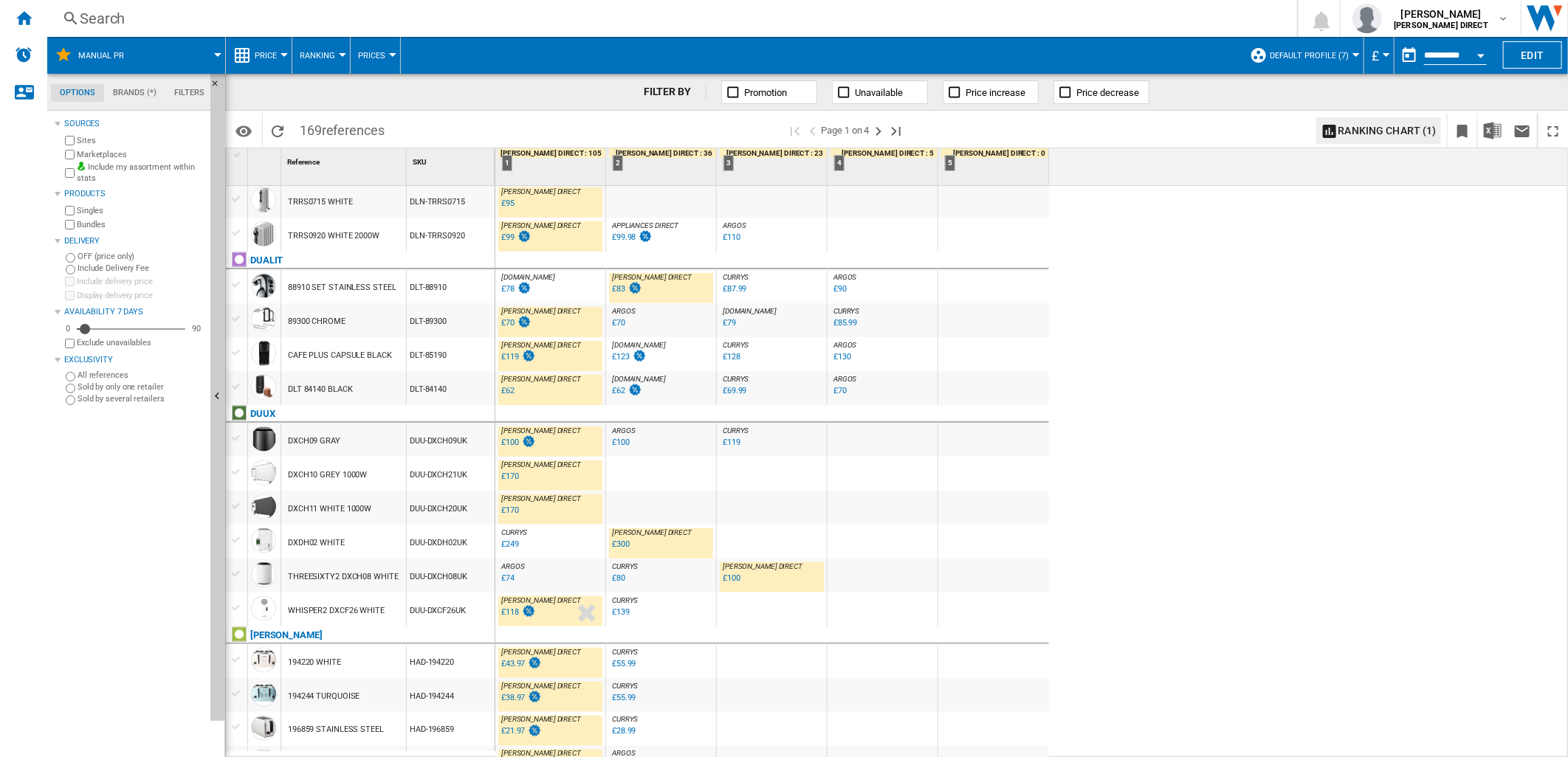
click at [518, 440] on div "£100" at bounding box center [518, 442] width 37 height 15
click at [510, 479] on div "£170" at bounding box center [510, 476] width 18 height 9
click at [507, 508] on div "£170" at bounding box center [510, 510] width 18 height 9
click at [617, 549] on div "£300" at bounding box center [620, 544] width 20 height 15
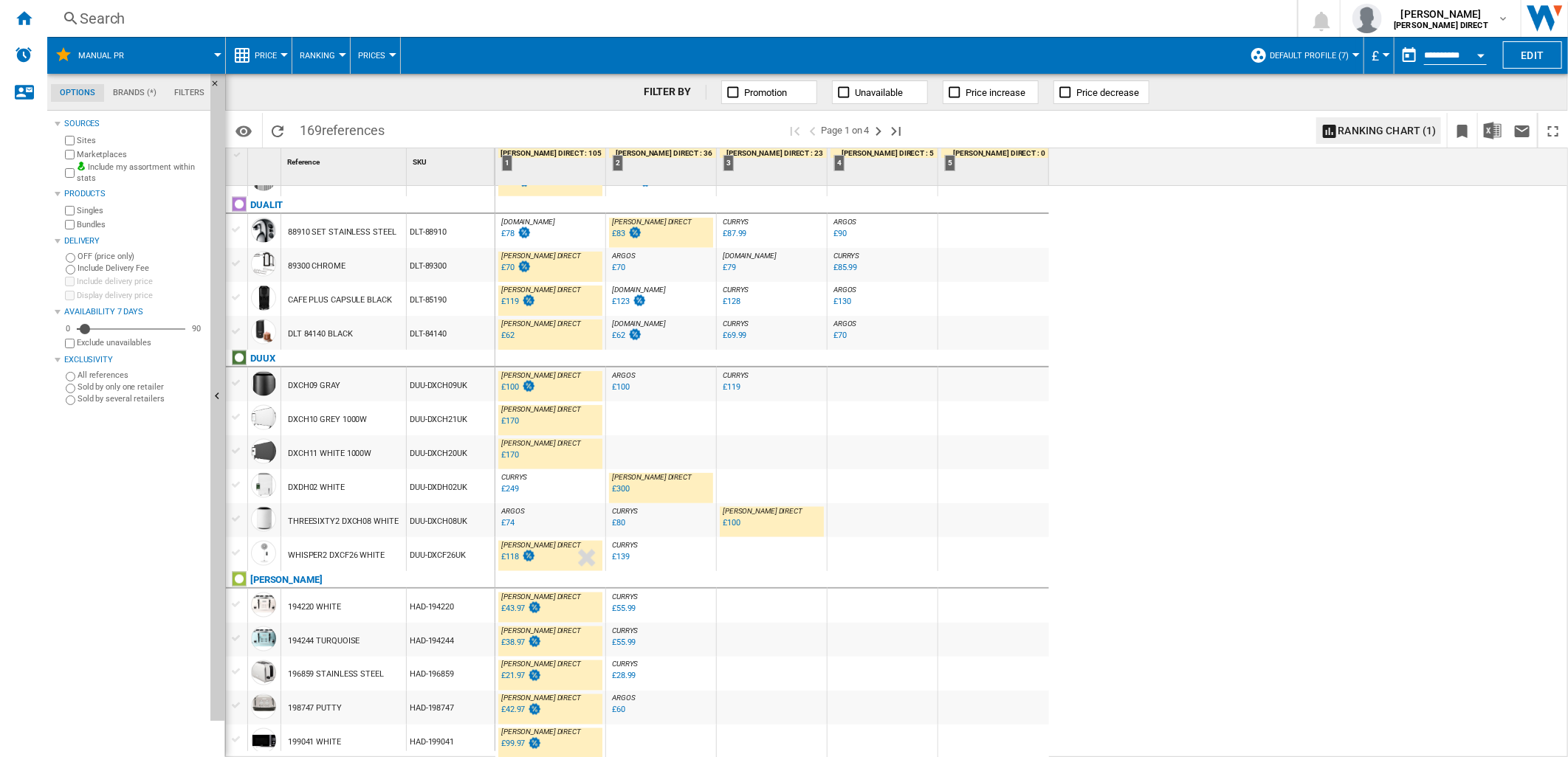
click at [507, 557] on div "£118" at bounding box center [510, 557] width 18 height 9
click at [876, 126] on ng-md-icon "Next page" at bounding box center [878, 131] width 18 height 18
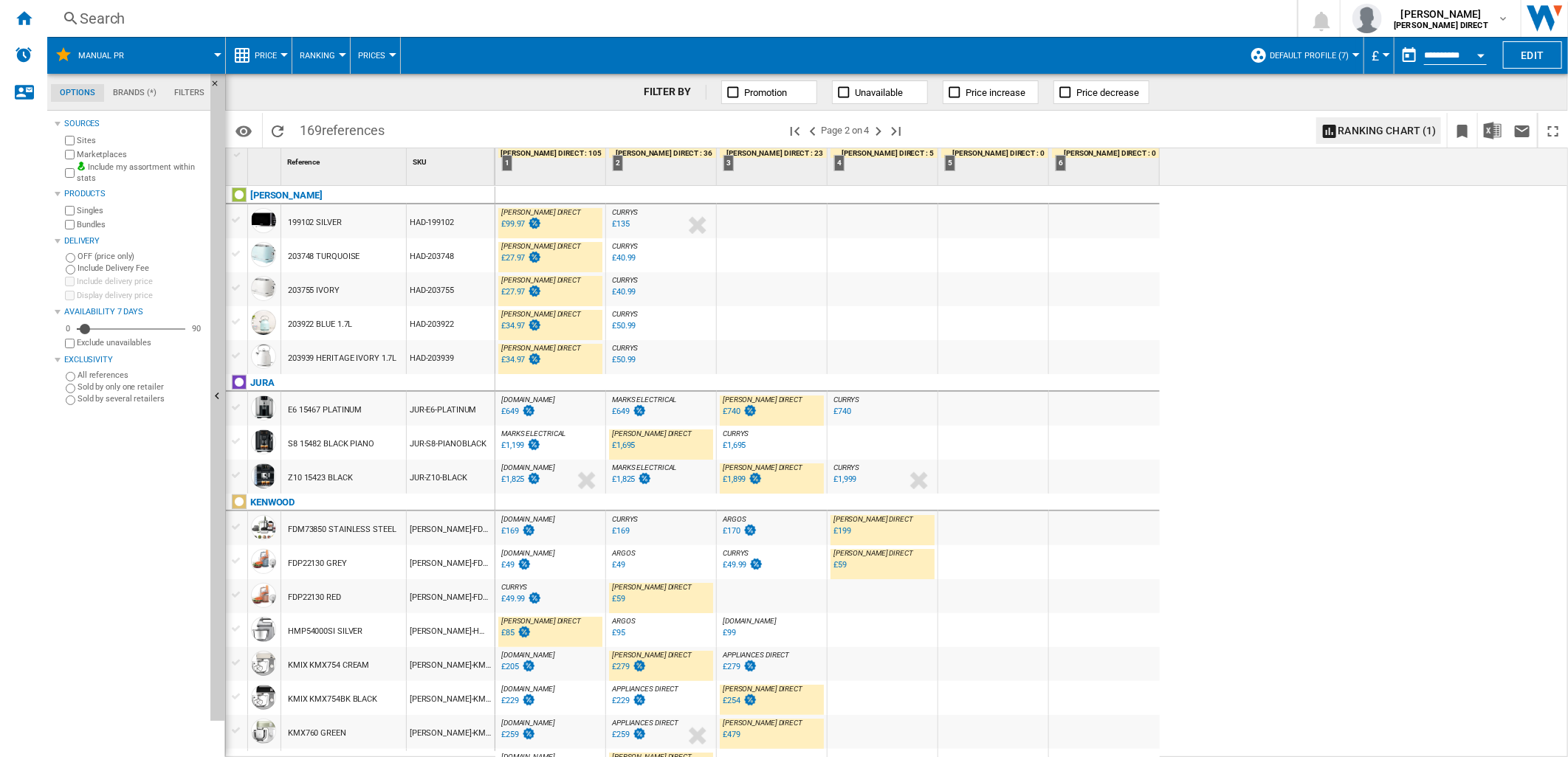
scroll to position [164, 0]
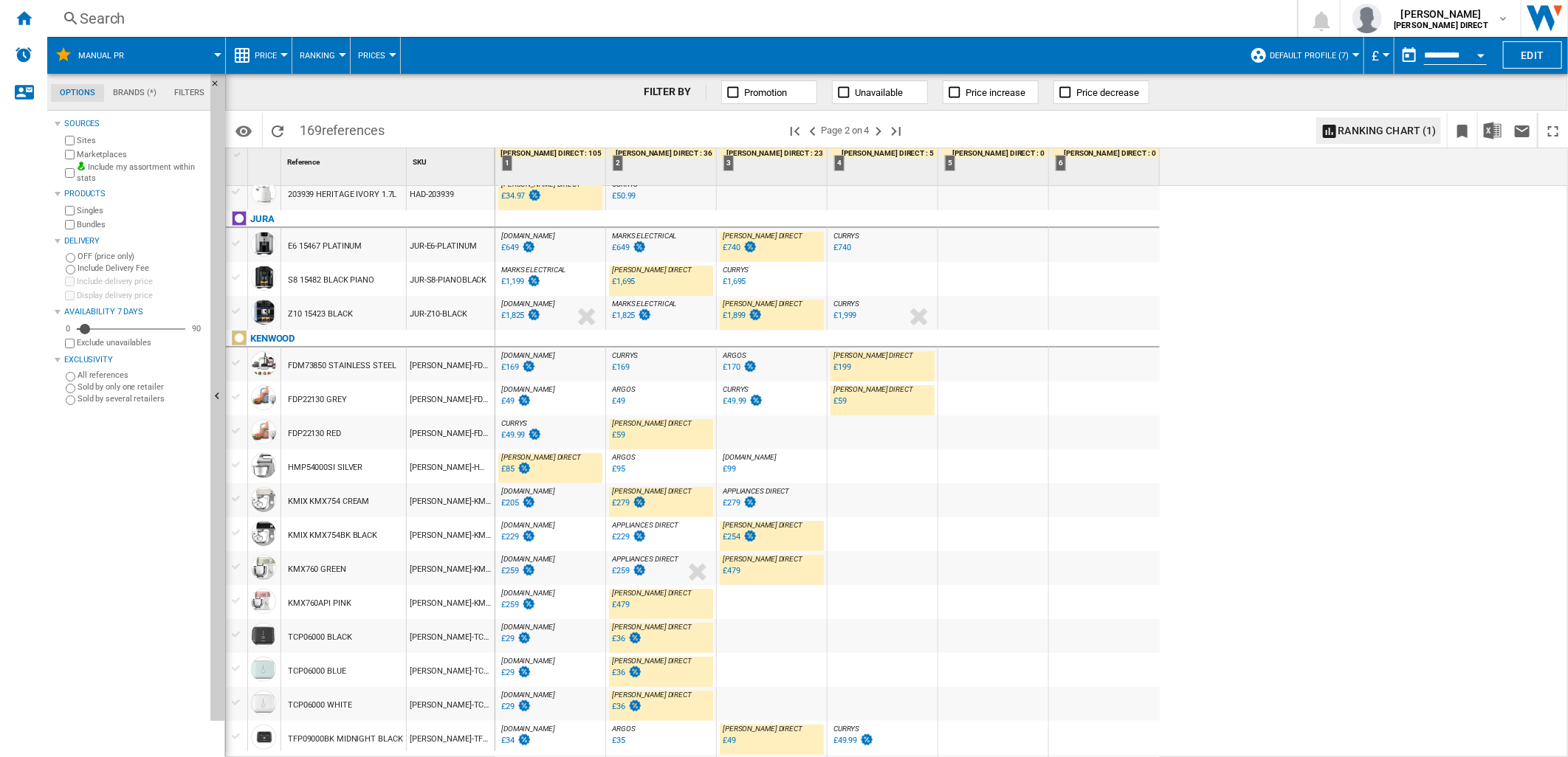
click at [950, 433] on div at bounding box center [993, 432] width 110 height 34
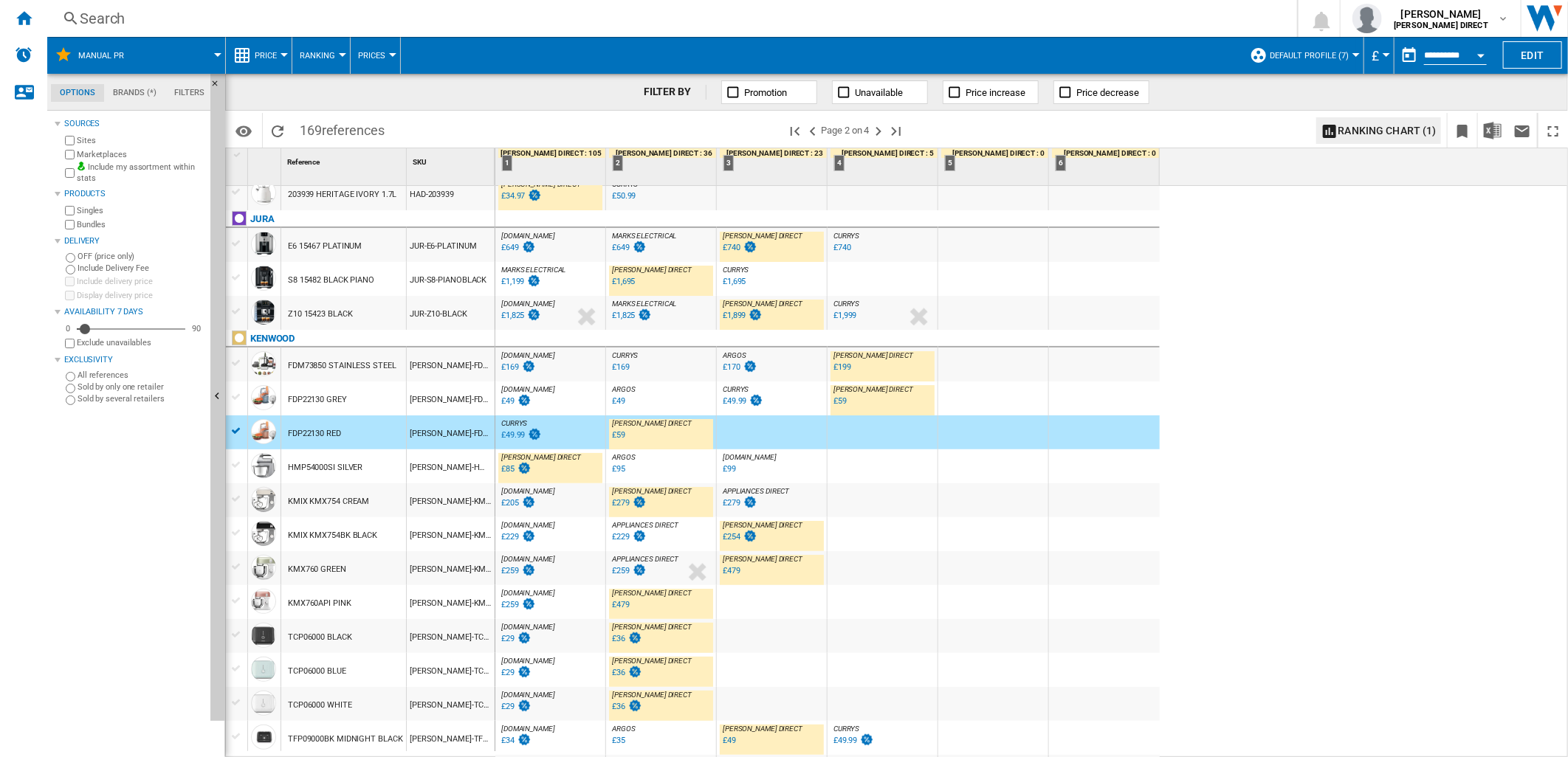
click at [954, 429] on div at bounding box center [993, 432] width 110 height 34
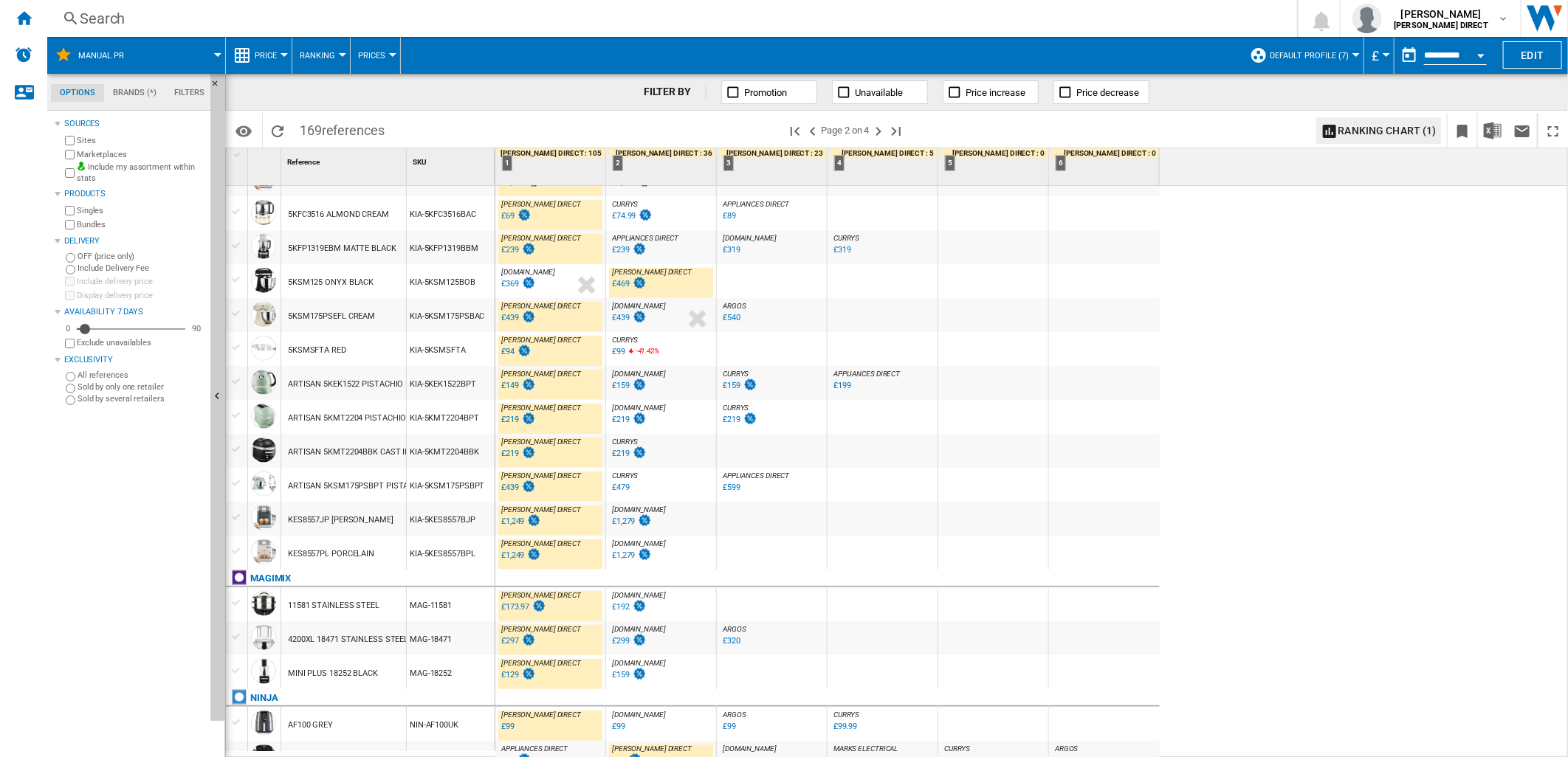
scroll to position [1231, 0]
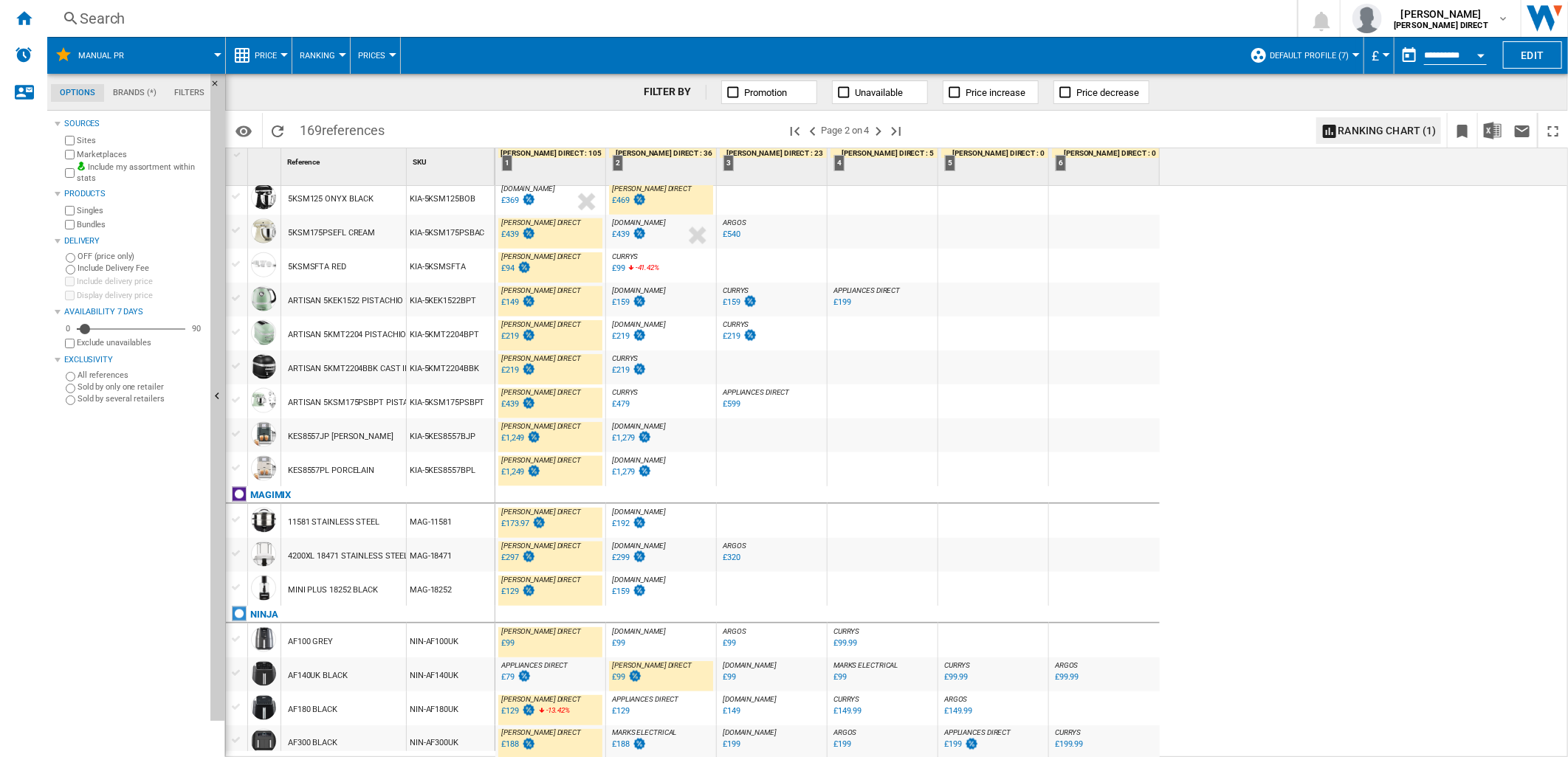
click at [619, 676] on div "£99" at bounding box center [618, 677] width 13 height 9
click at [876, 128] on ng-md-icon "Next page" at bounding box center [878, 131] width 18 height 18
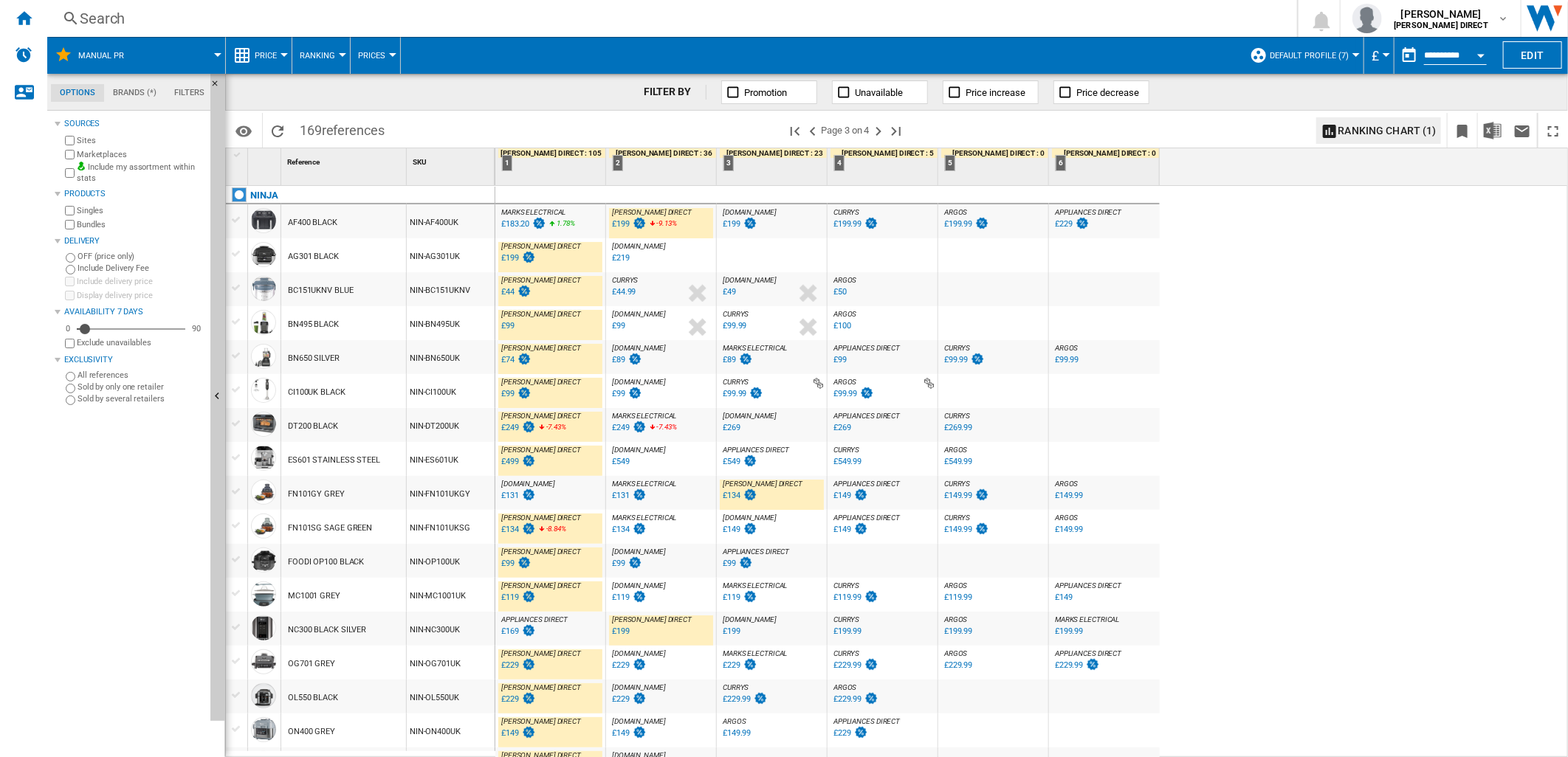
click at [623, 226] on div "£199" at bounding box center [620, 223] width 18 height 9
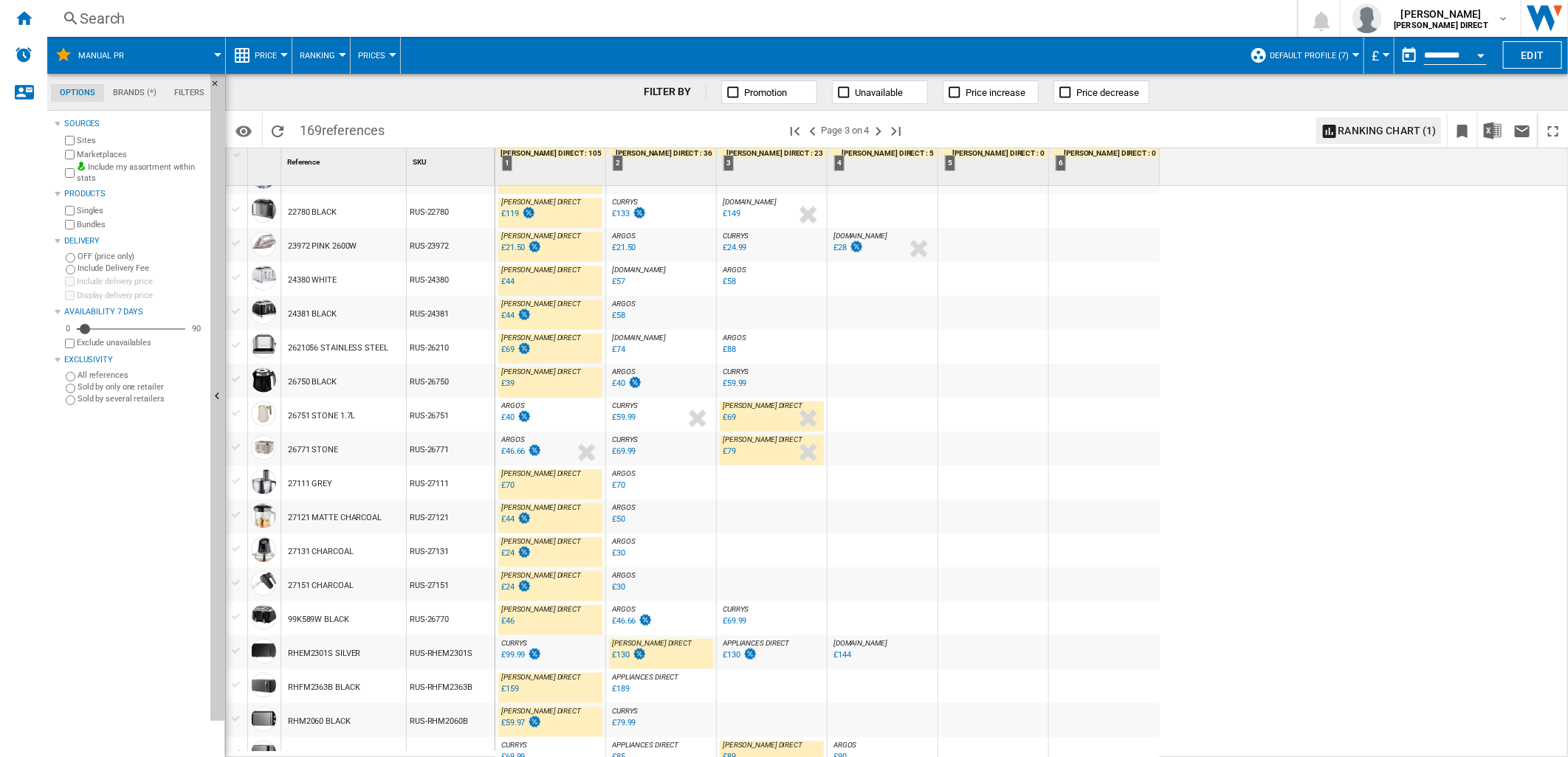
scroll to position [1231, 0]
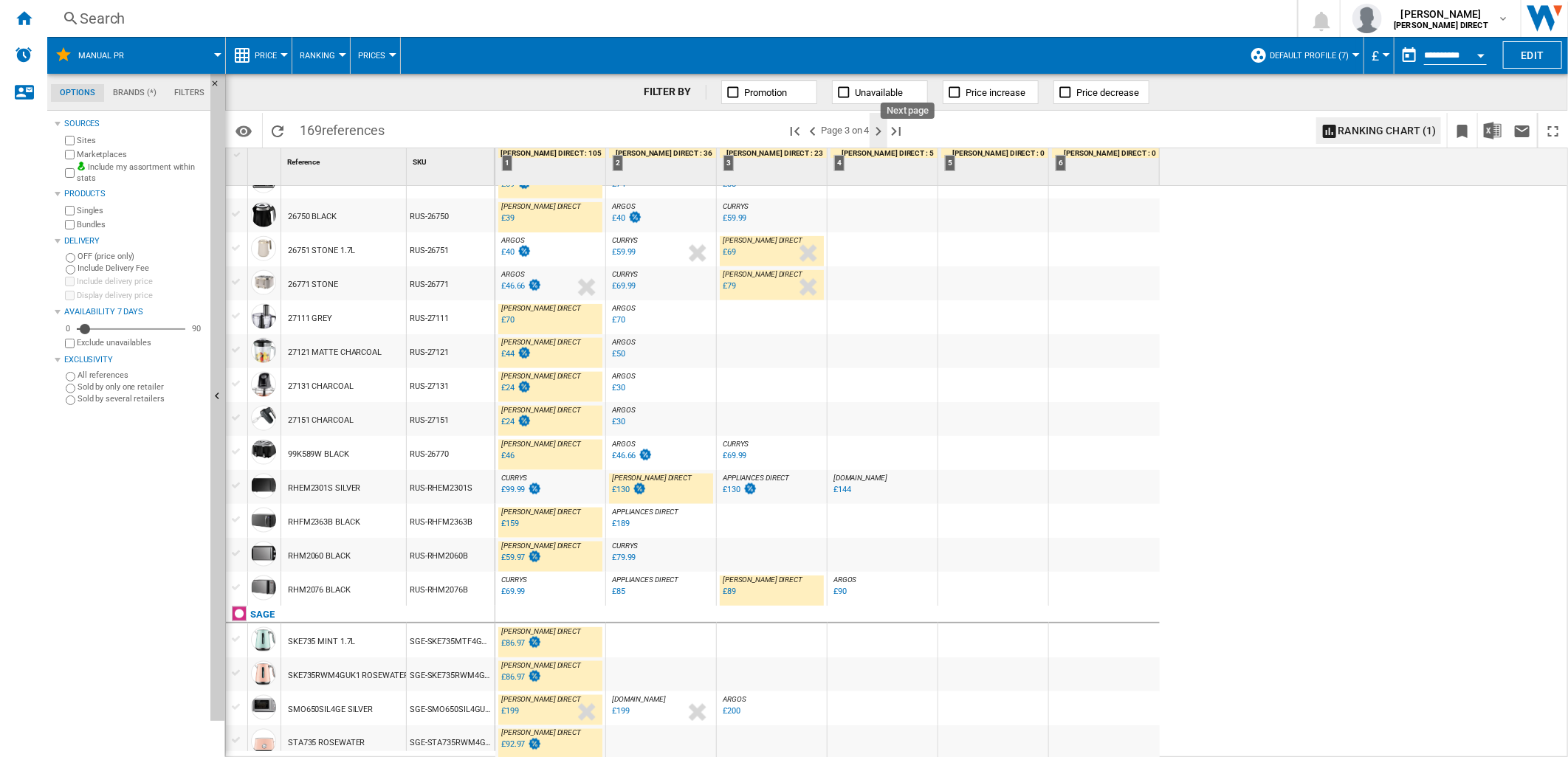
click at [880, 130] on ng-md-icon "Next page" at bounding box center [878, 131] width 18 height 18
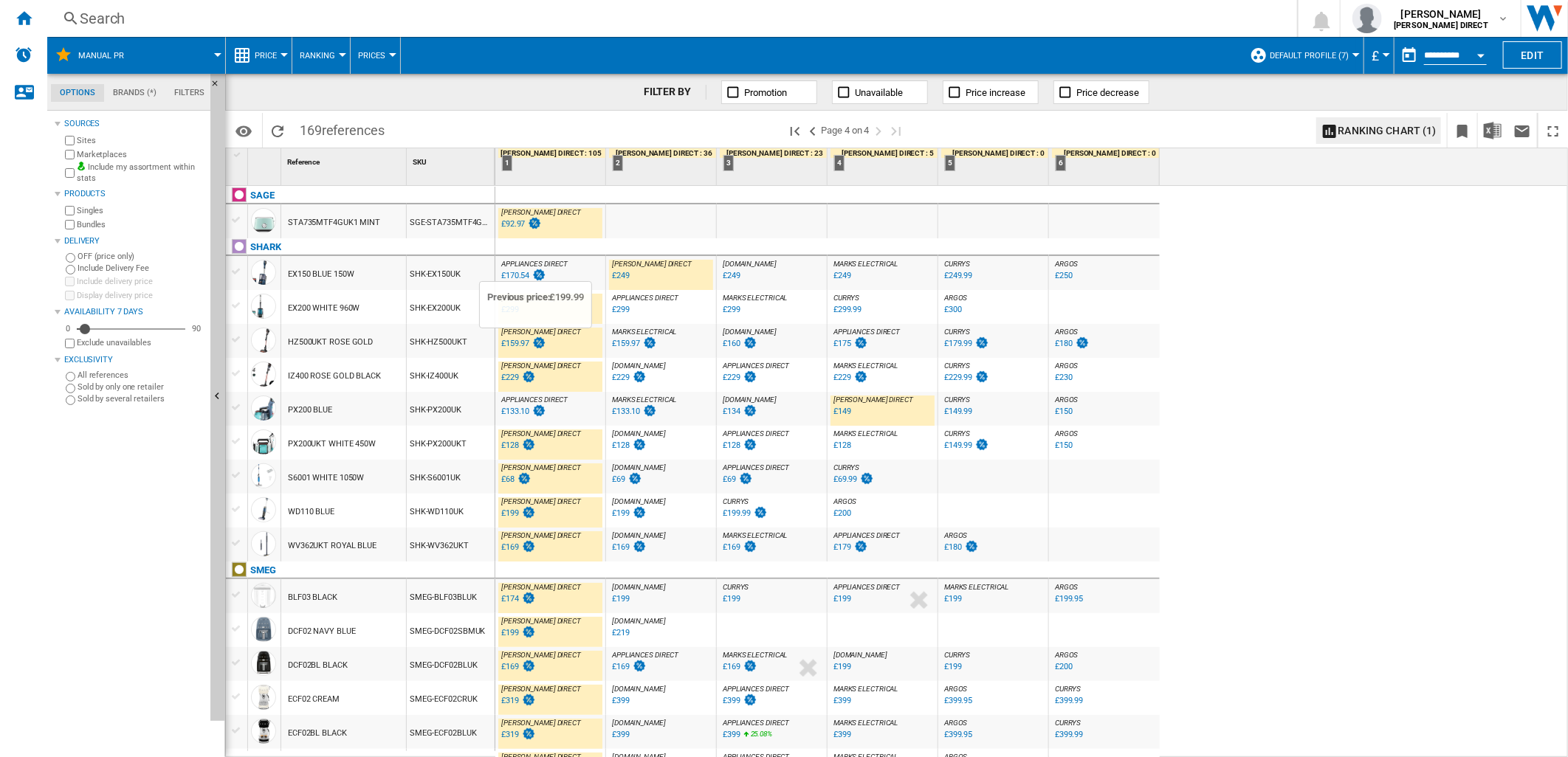
scroll to position [82, 0]
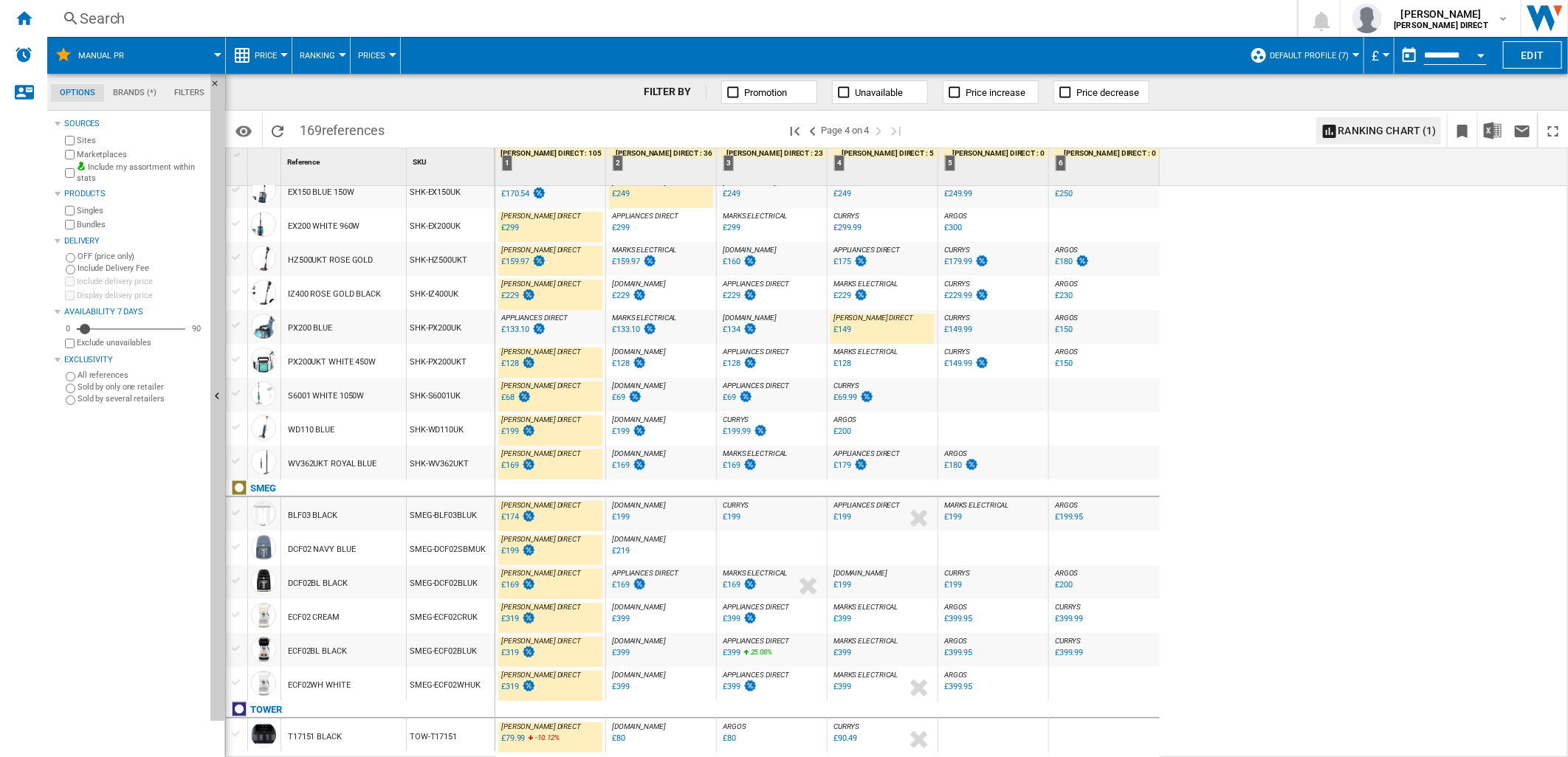
click at [839, 331] on div "£149" at bounding box center [842, 329] width 18 height 9
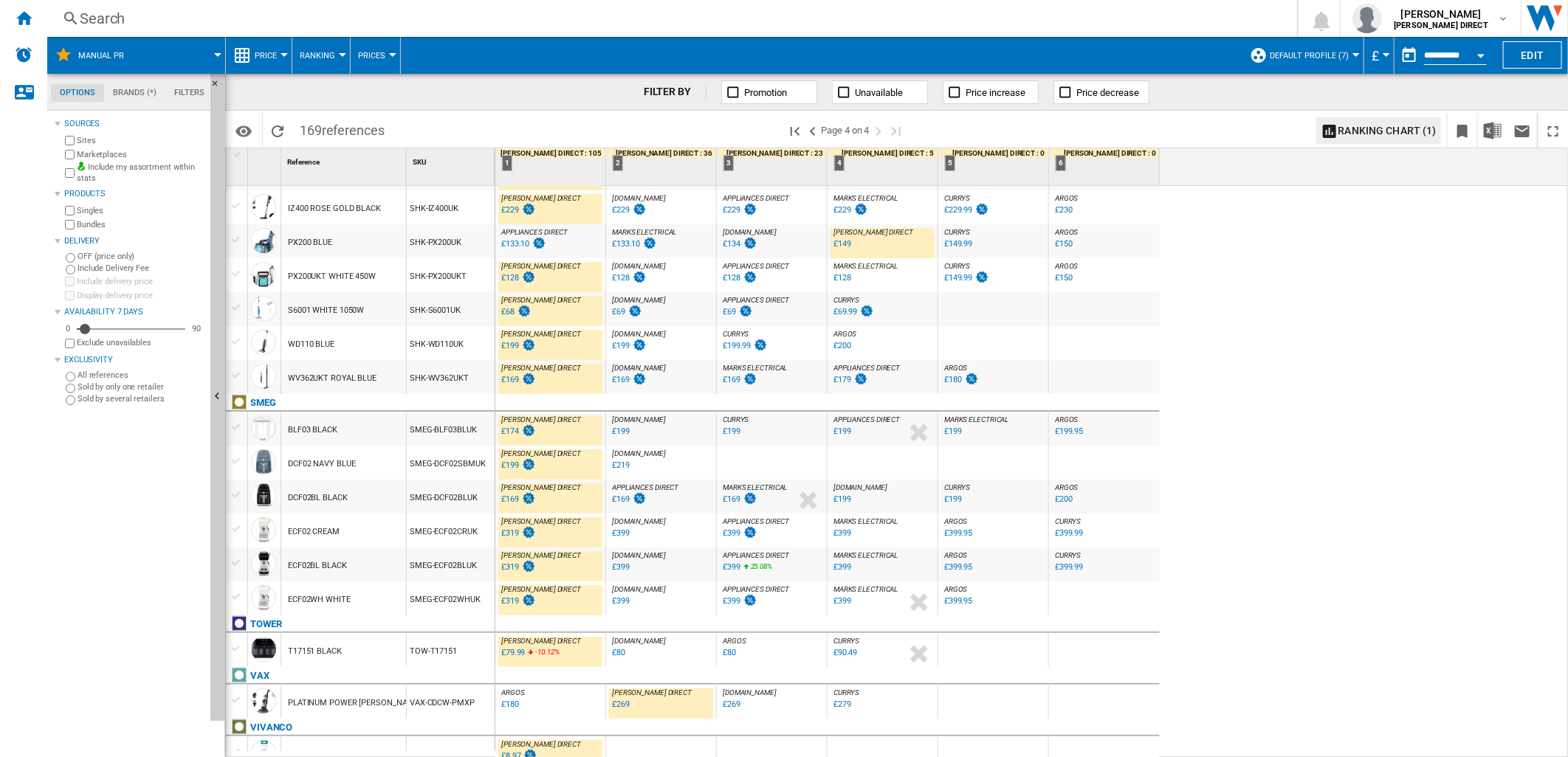
click at [511, 430] on div "£174" at bounding box center [510, 431] width 18 height 9
click at [511, 466] on div "£199" at bounding box center [510, 465] width 18 height 9
click at [511, 503] on div "£169" at bounding box center [510, 499] width 18 height 9
click at [521, 532] on img at bounding box center [528, 533] width 15 height 12
click at [518, 566] on div "£319" at bounding box center [518, 567] width 37 height 15
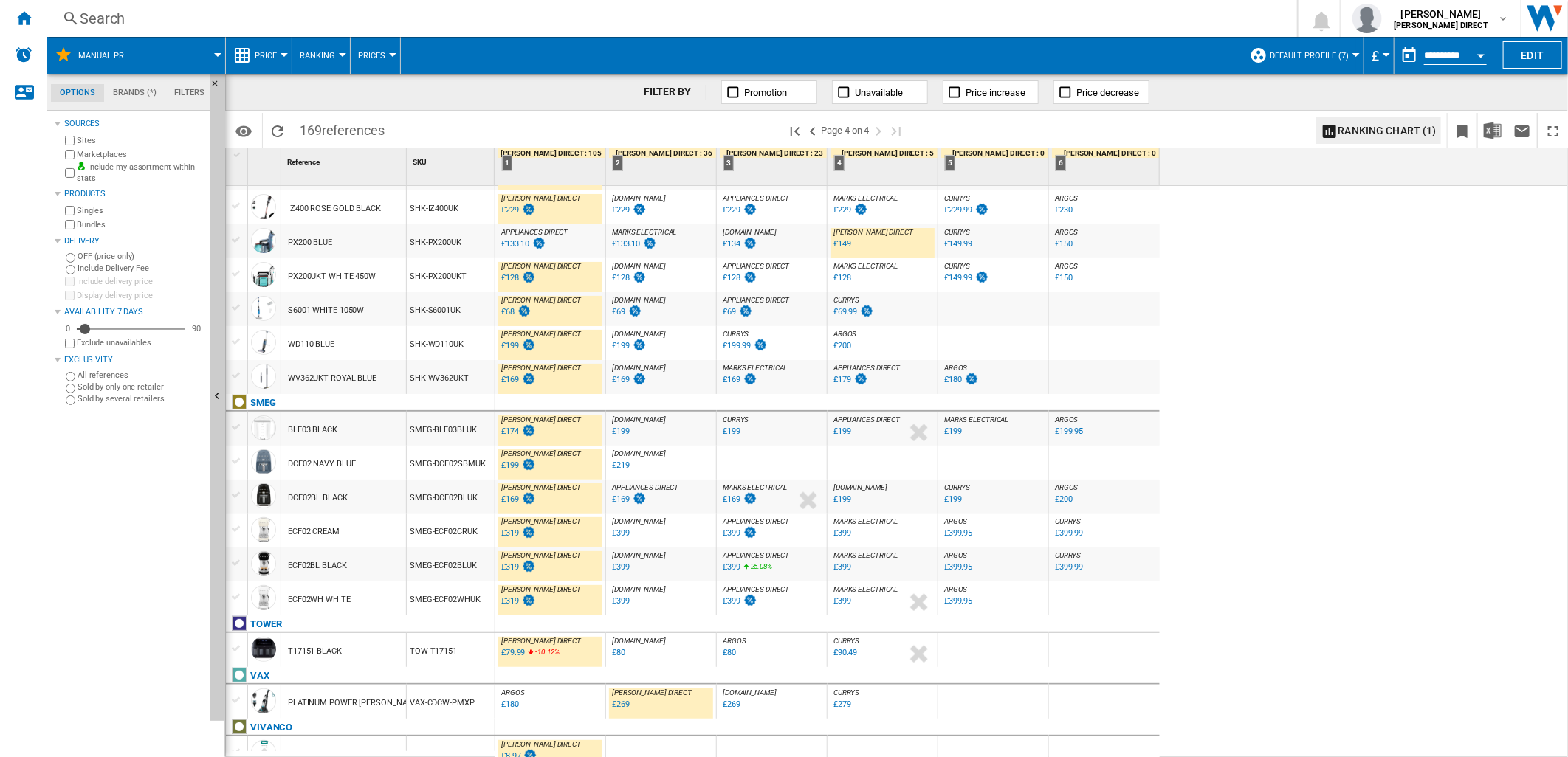
click at [514, 603] on div "£319" at bounding box center [510, 601] width 18 height 9
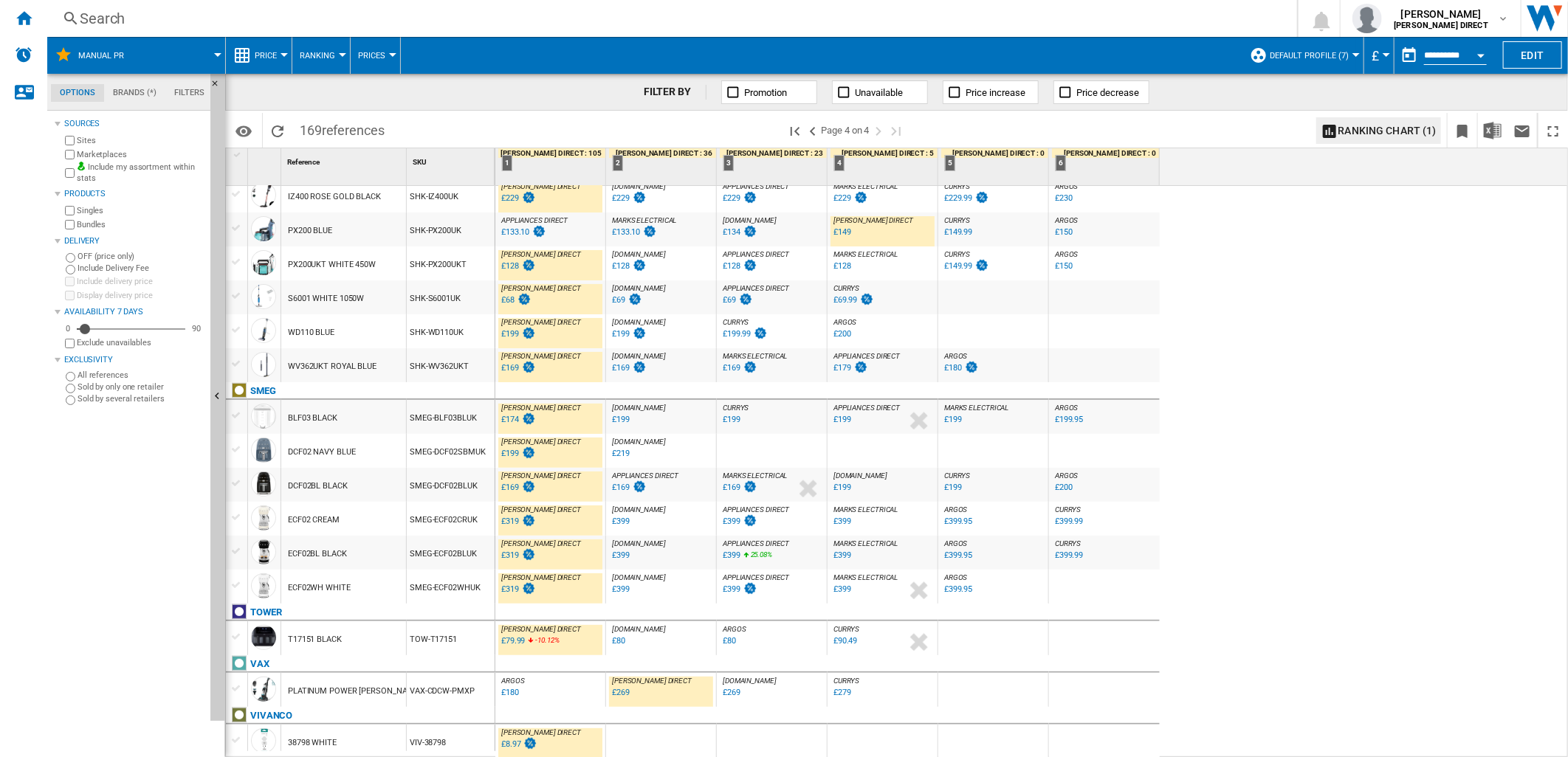
click at [515, 648] on div "0.0 % £79.99 -10.12 % N/A" at bounding box center [519, 643] width 40 height 18
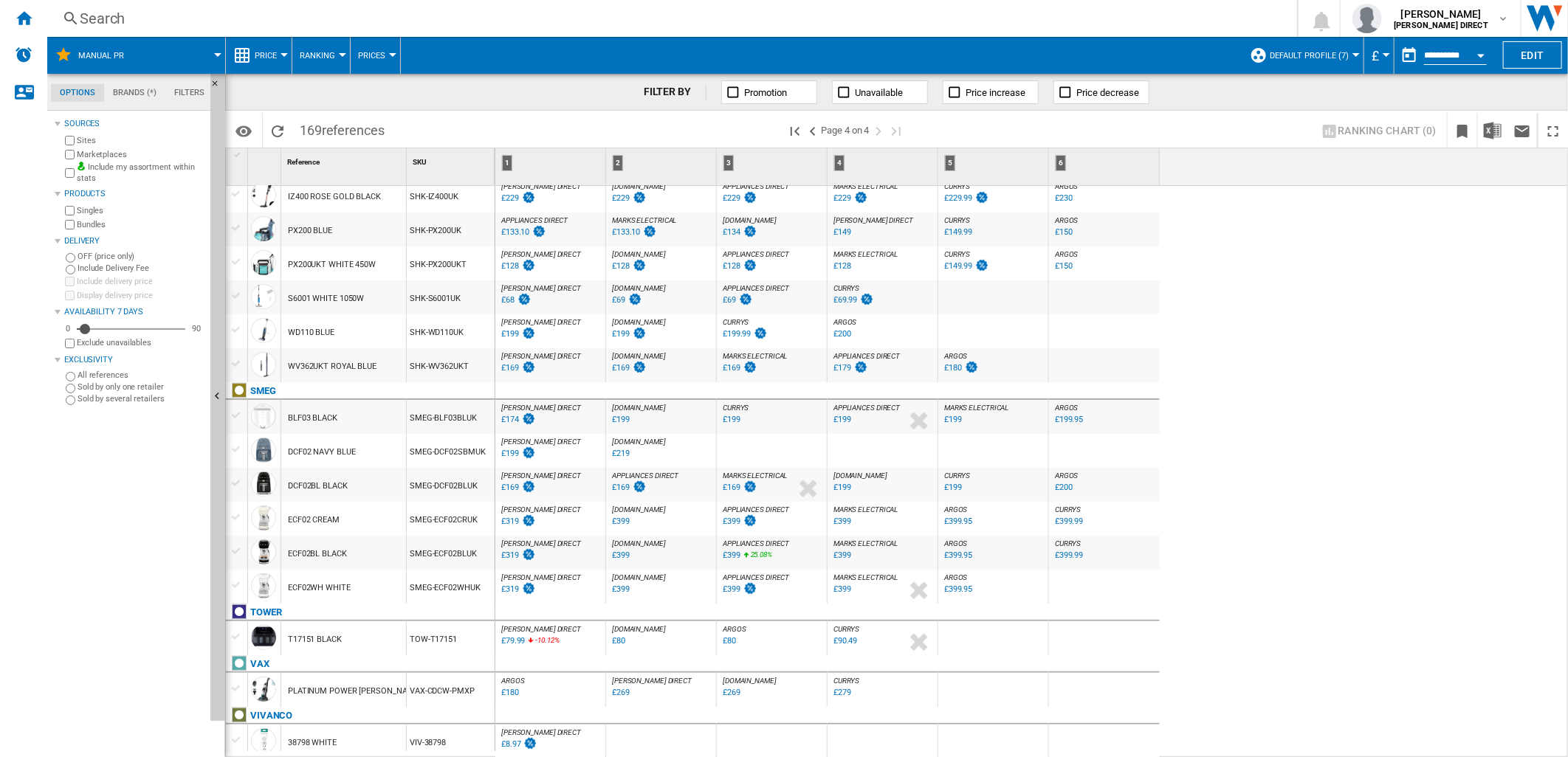
click at [541, 653] on div "[PERSON_NAME] DIRECT : [PERSON_NAME] DIRECT 0.0 % £79.99 -10.12 % N/A [PERSON_N…" at bounding box center [550, 642] width 104 height 34
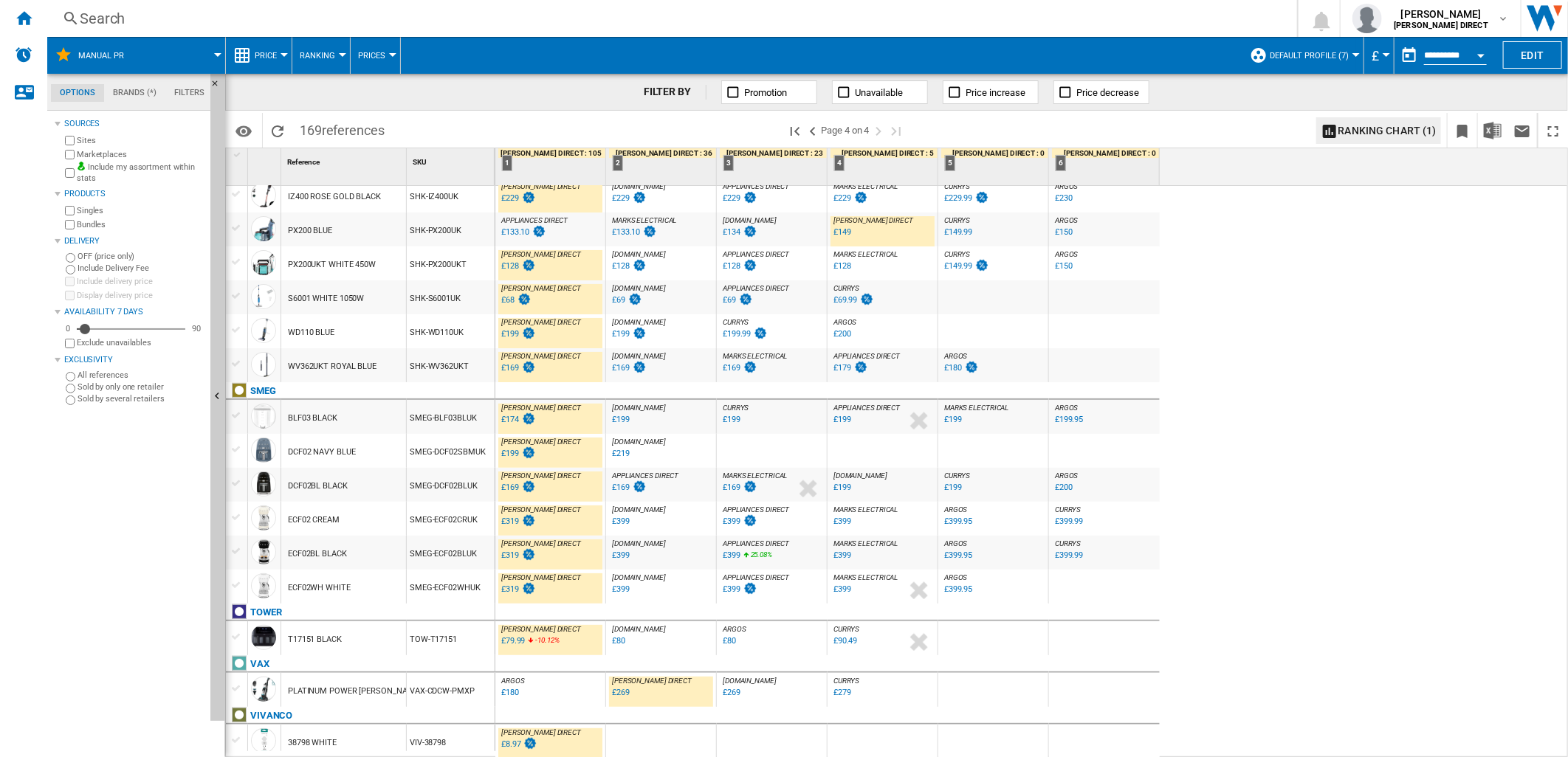
click at [521, 644] on div "£79.99" at bounding box center [513, 641] width 24 height 9
